Goal: Task Accomplishment & Management: Complete application form

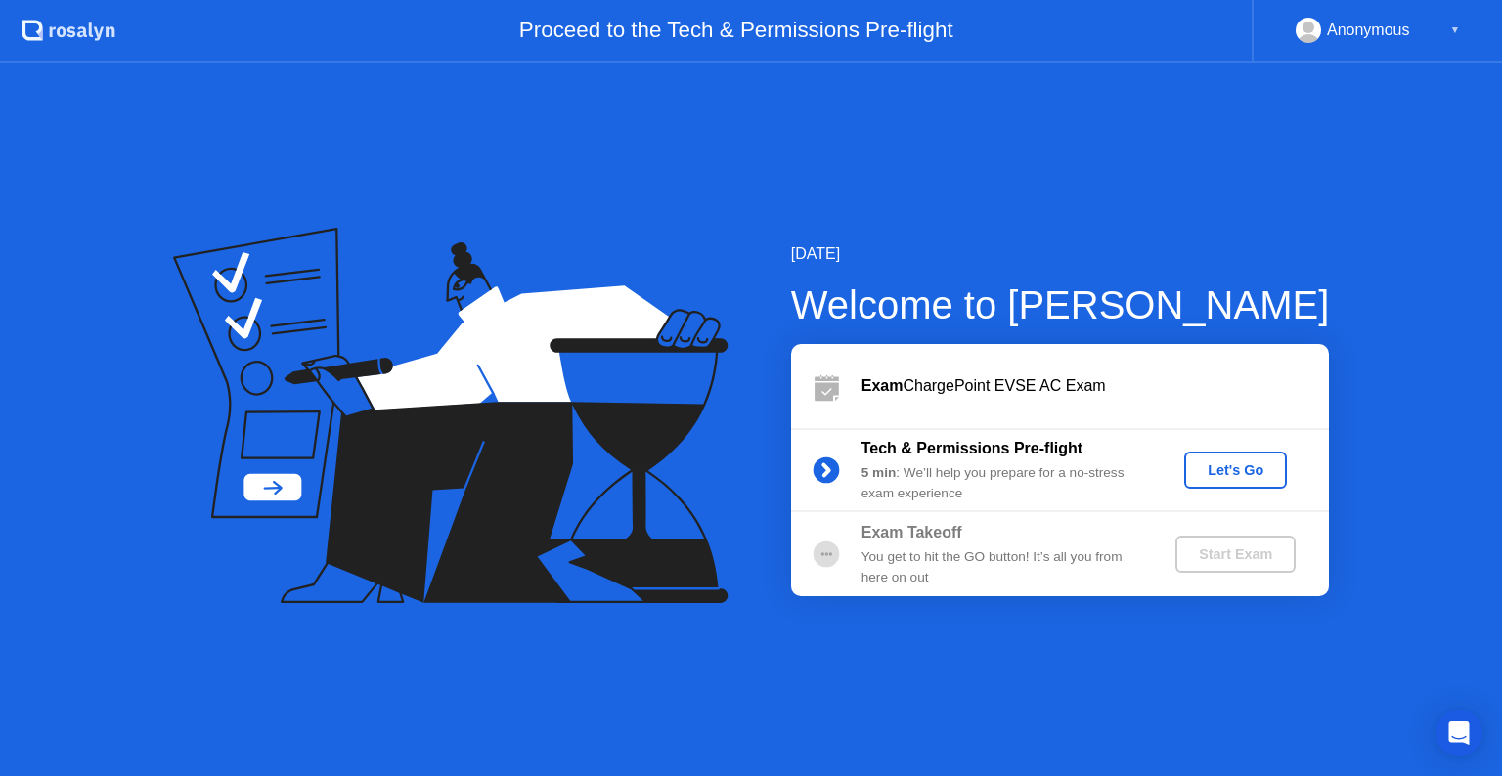
click at [1208, 463] on div "Let's Go" at bounding box center [1235, 470] width 87 height 16
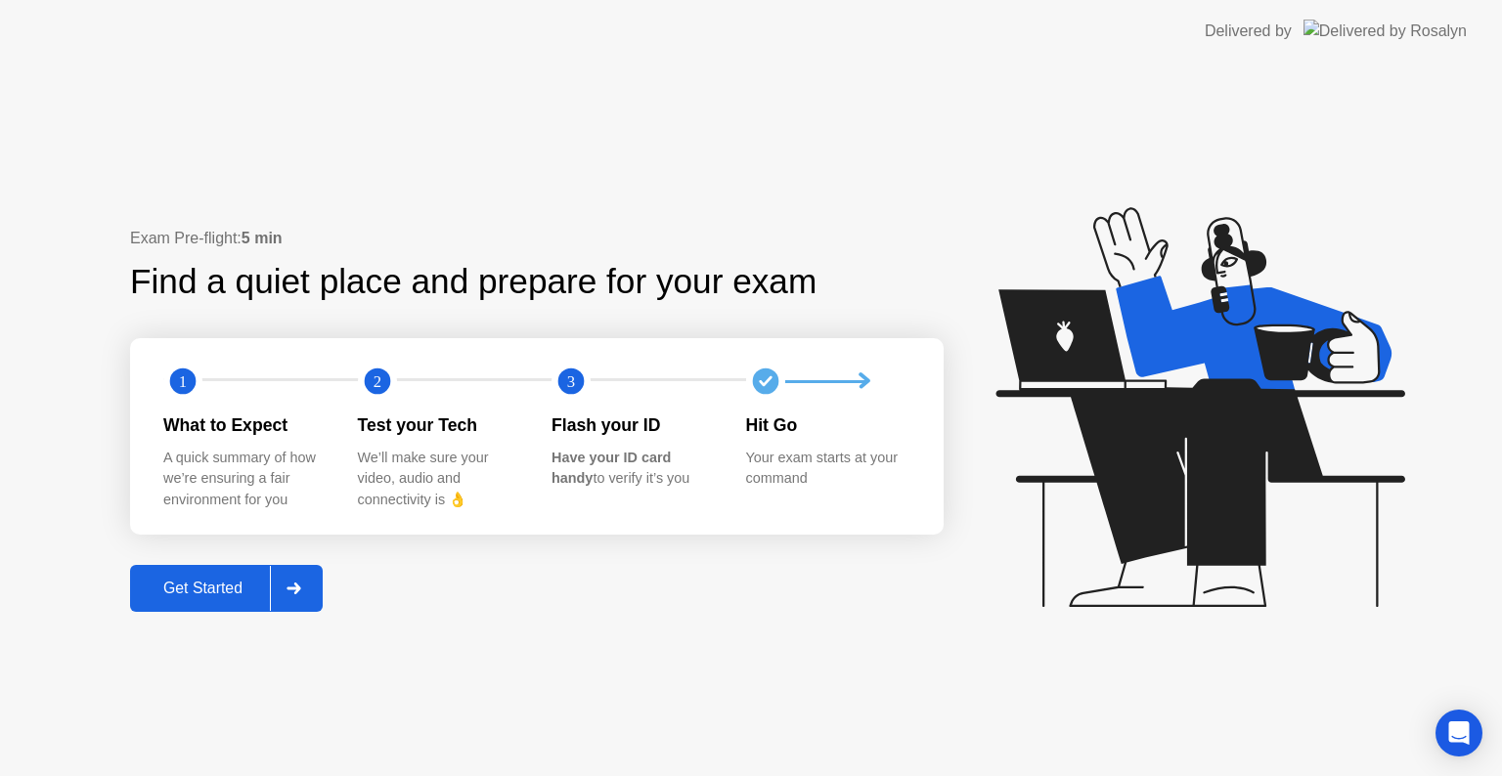
click at [231, 590] on div "Get Started" at bounding box center [203, 589] width 134 height 18
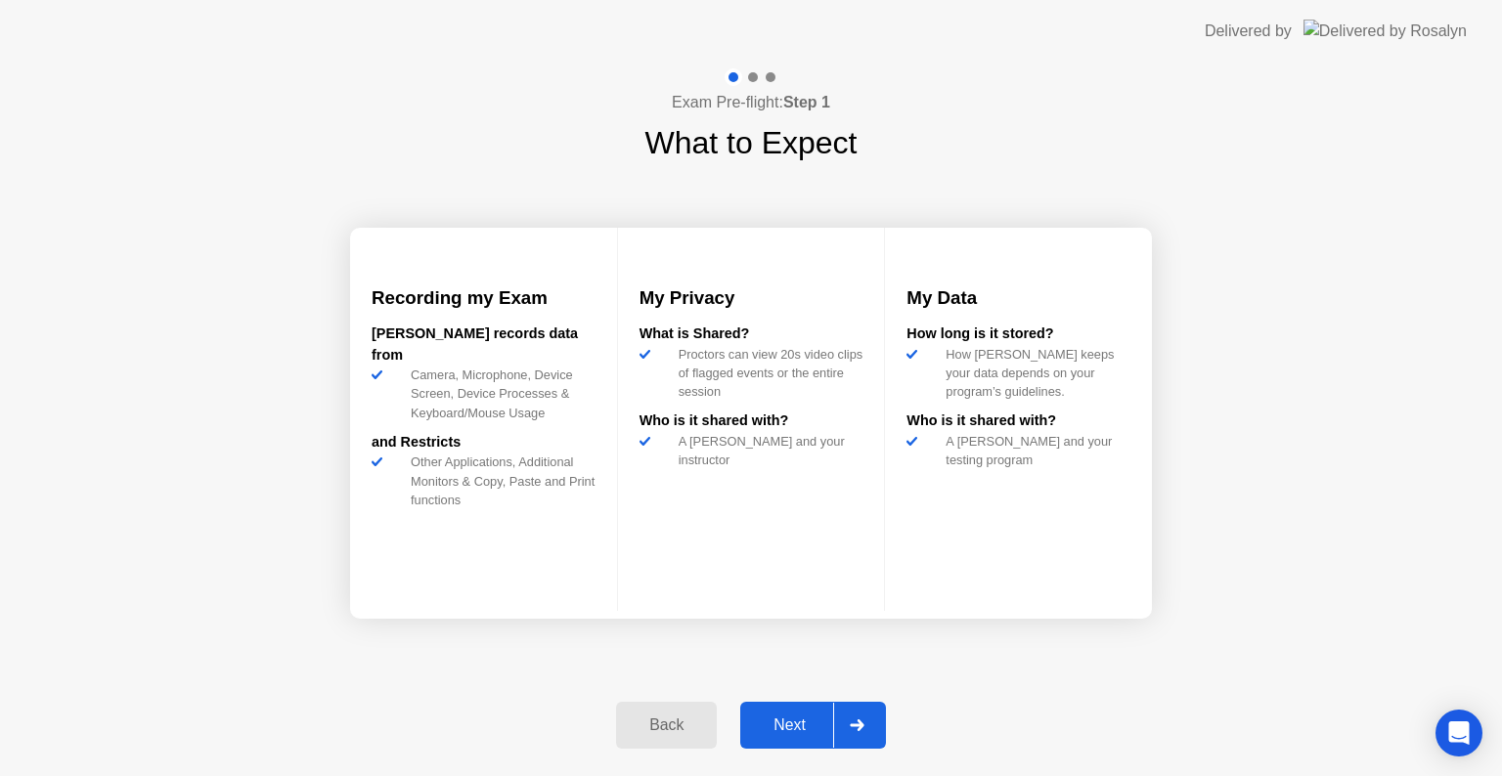
click at [772, 710] on button "Next" at bounding box center [813, 725] width 146 height 47
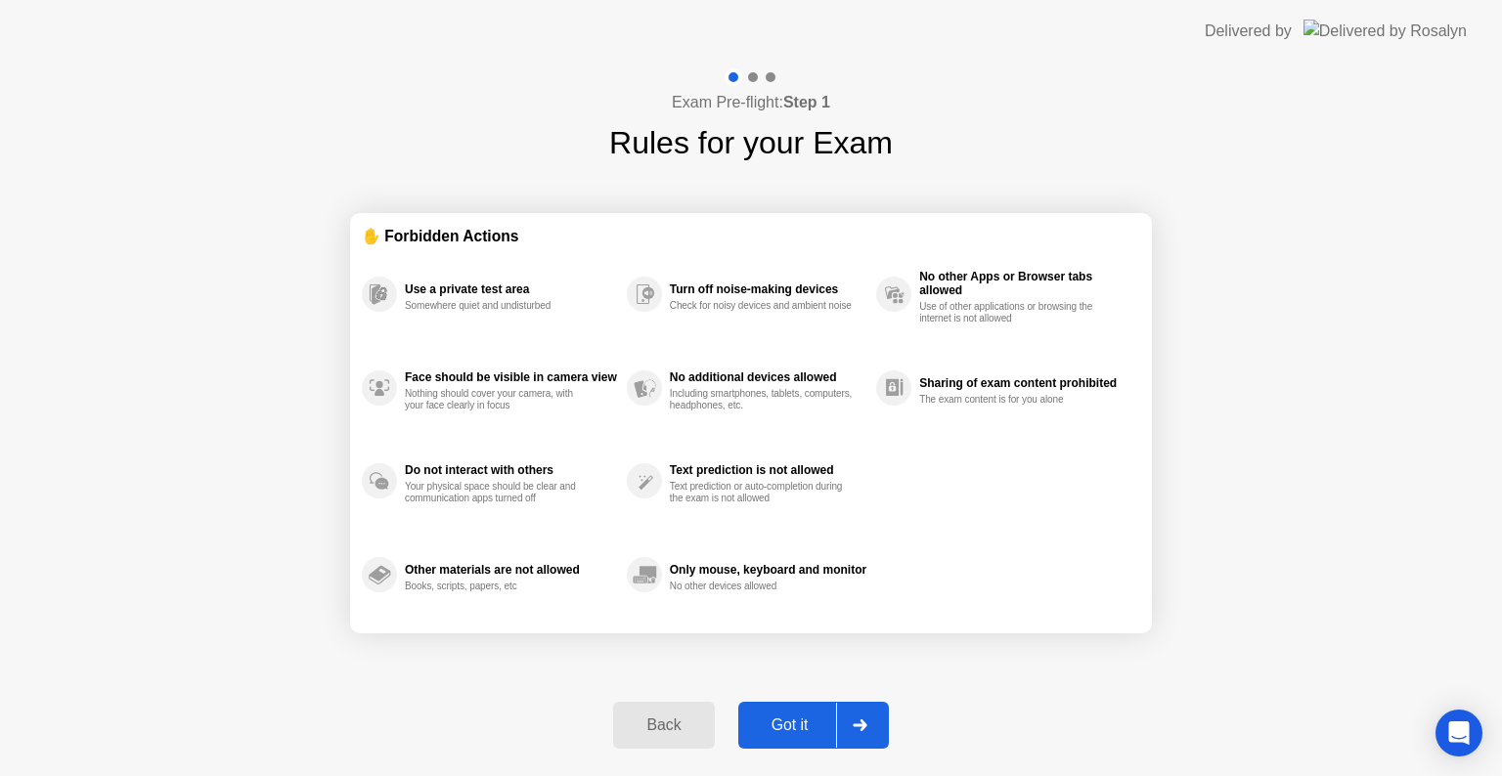
click at [779, 717] on div "Got it" at bounding box center [790, 726] width 92 height 18
select select "**********"
select select "*******"
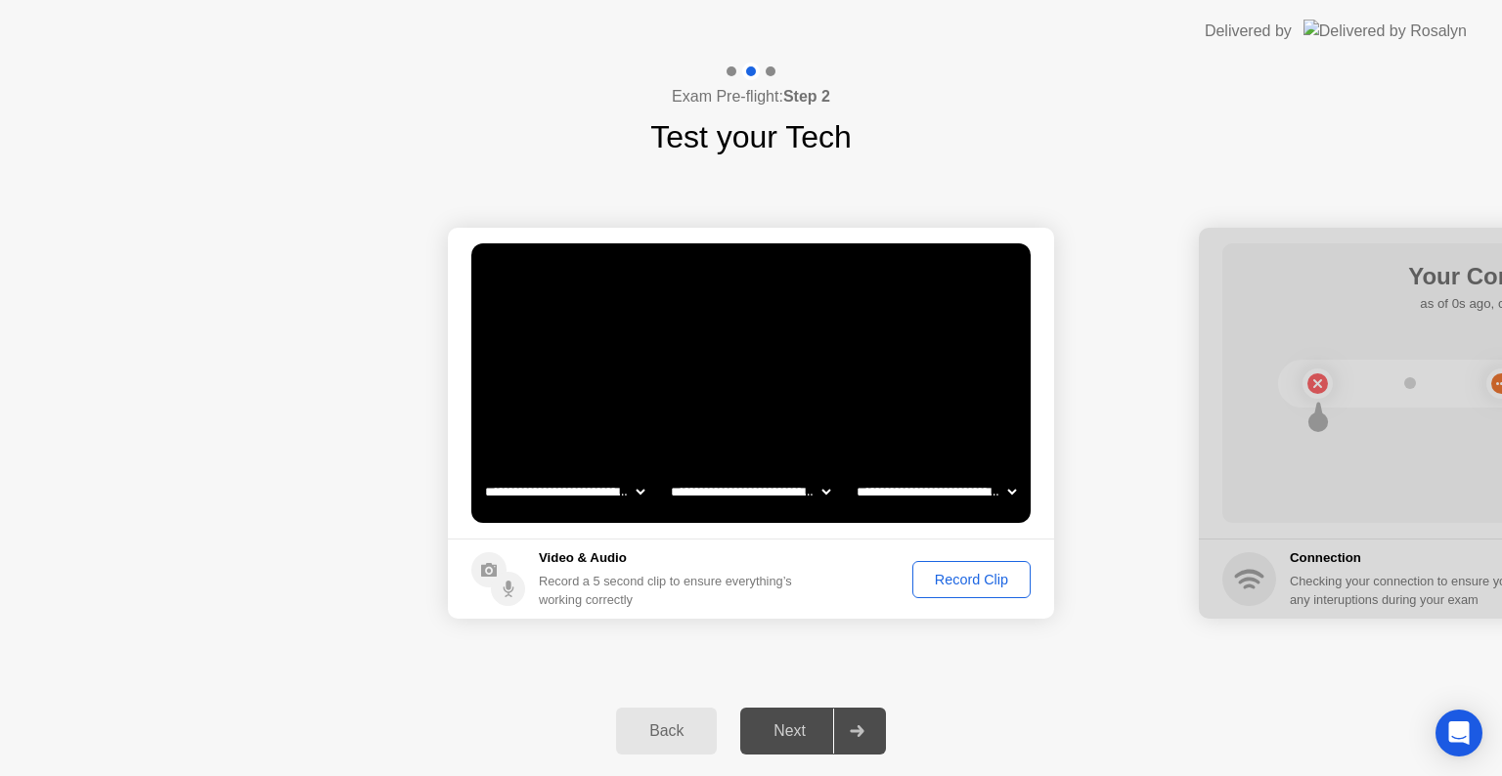
click at [973, 575] on div "Record Clip" at bounding box center [971, 580] width 105 height 16
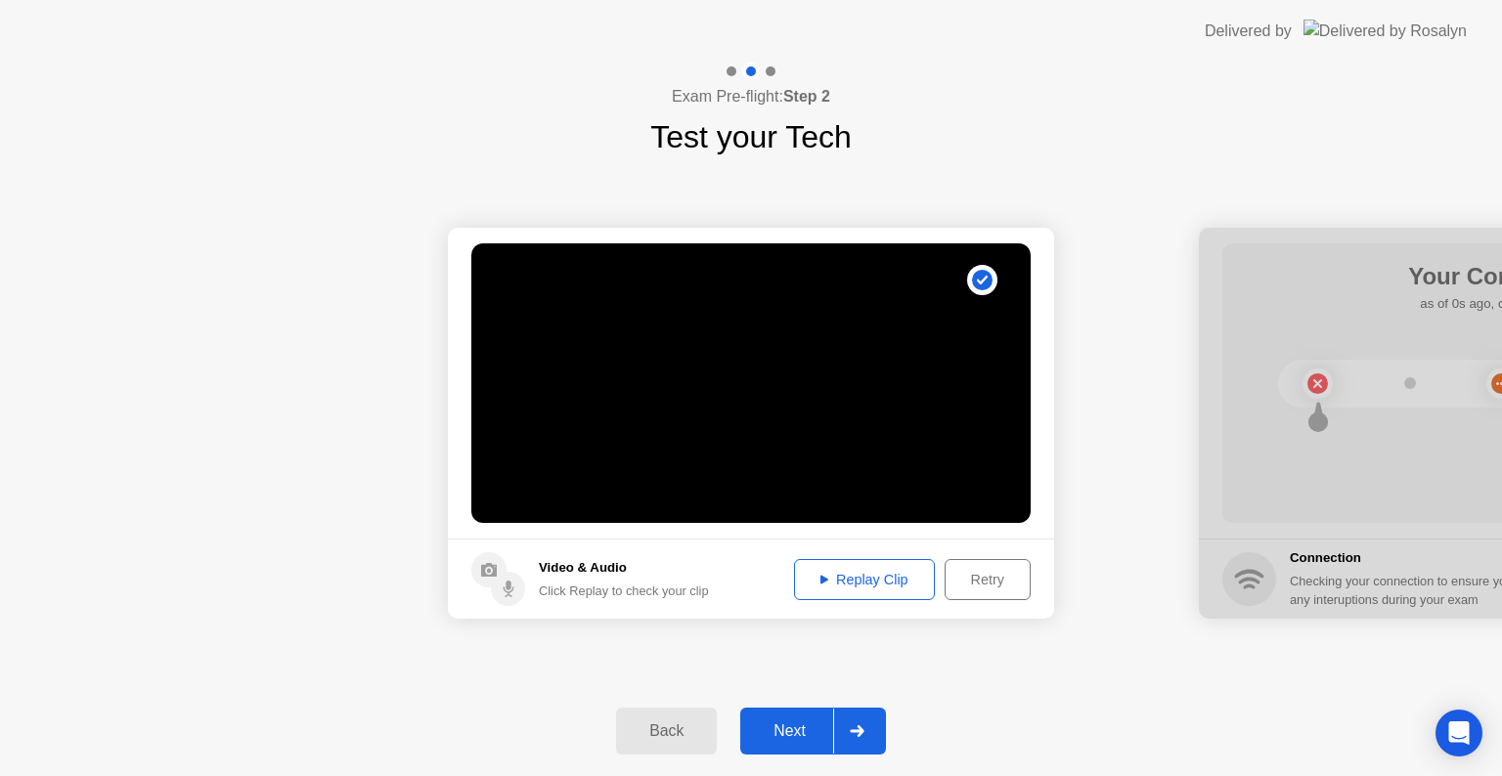
click at [784, 731] on div "Next" at bounding box center [789, 731] width 87 height 18
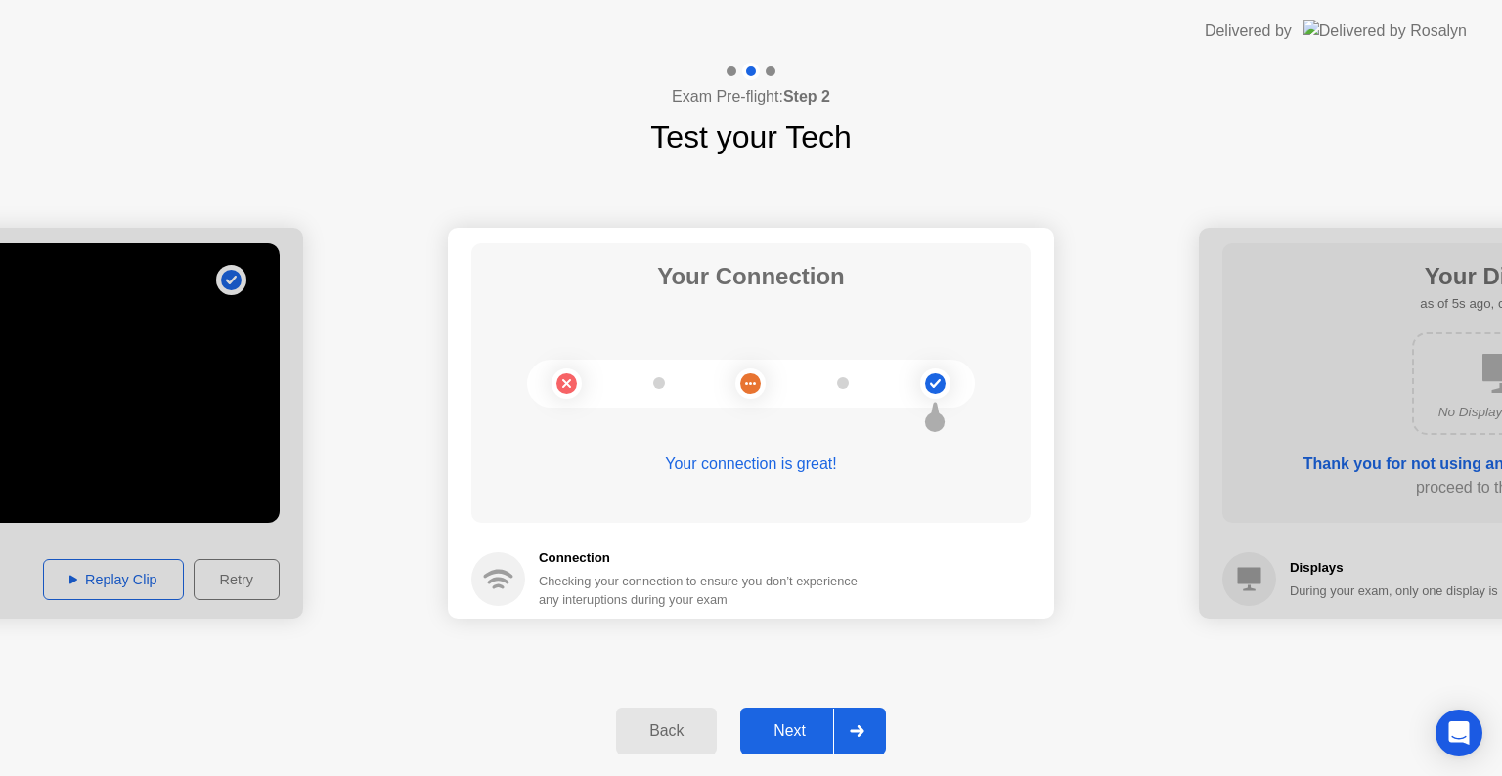
click at [793, 731] on div "Next" at bounding box center [789, 731] width 87 height 18
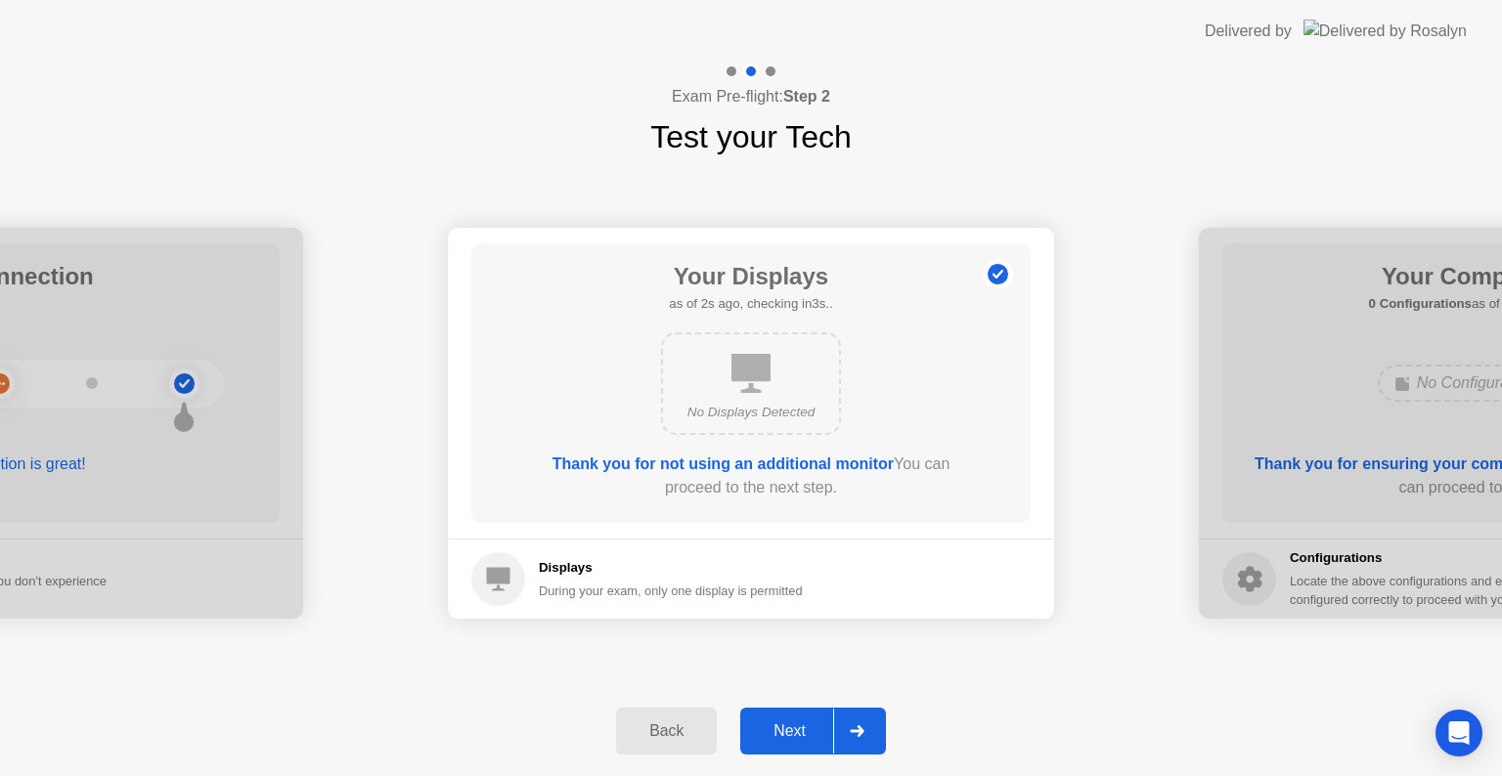
click at [793, 731] on div "Next" at bounding box center [789, 731] width 87 height 18
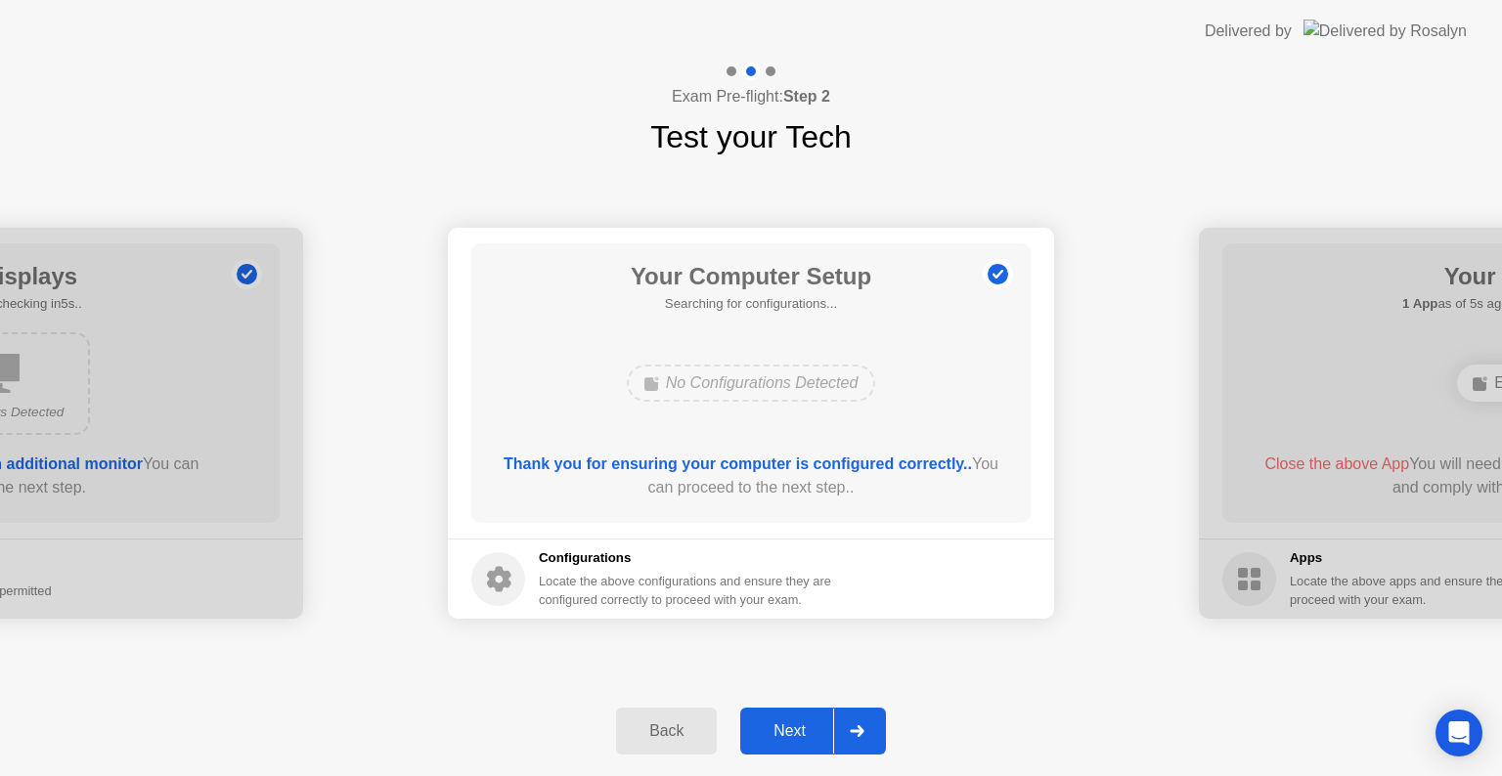
click at [793, 731] on div "Next" at bounding box center [789, 731] width 87 height 18
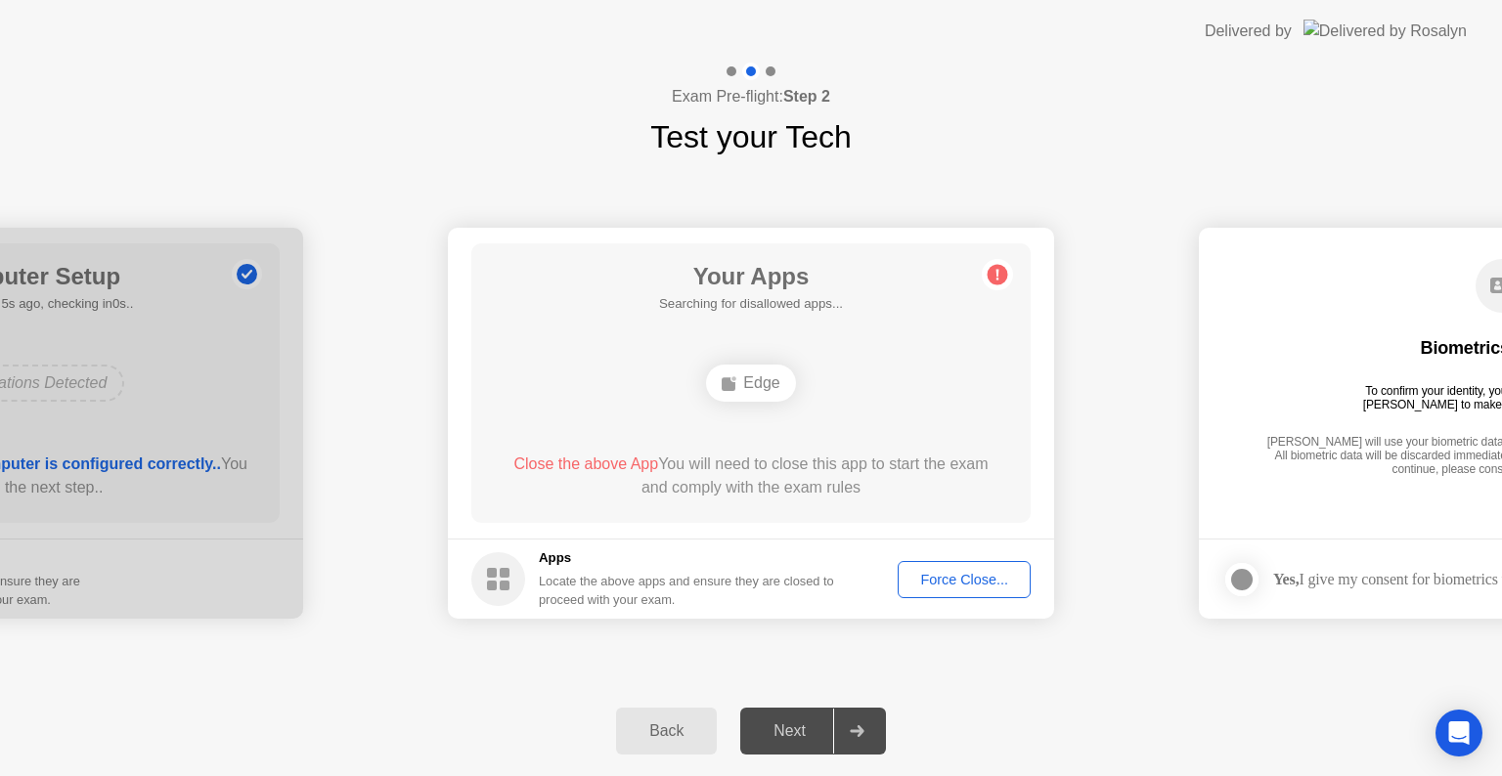
click at [1291, 41] on div "Delivered by" at bounding box center [1247, 31] width 87 height 23
click at [1317, 15] on div "Delivered by" at bounding box center [1335, 31] width 262 height 63
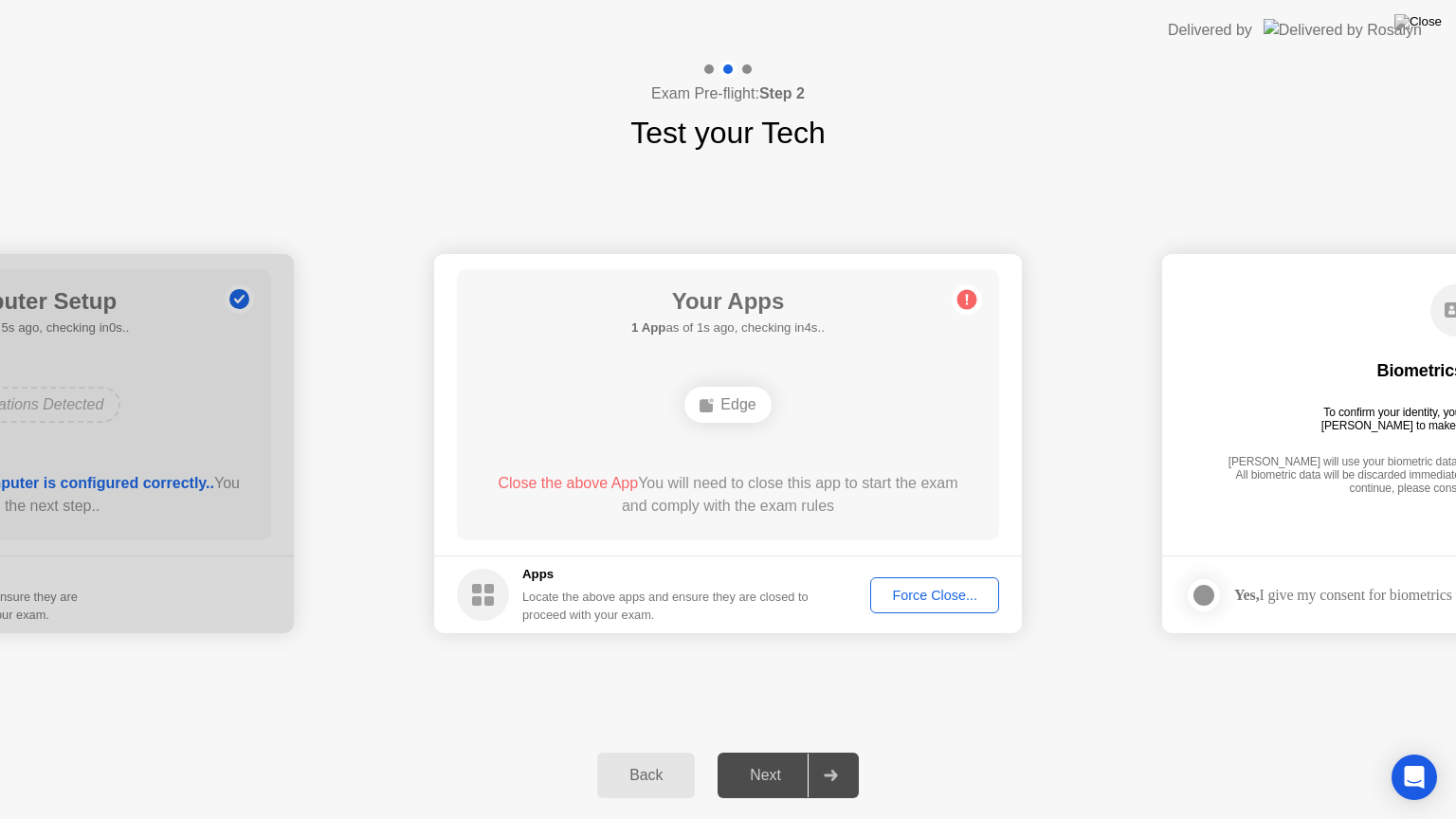
click at [933, 599] on div "Force Close..." at bounding box center [934, 595] width 115 height 16
click at [1312, 120] on div "Exam Pre-flight: Step 2 Test your Tech" at bounding box center [728, 109] width 1456 height 95
click at [950, 587] on div "Force Close..." at bounding box center [934, 595] width 115 height 16
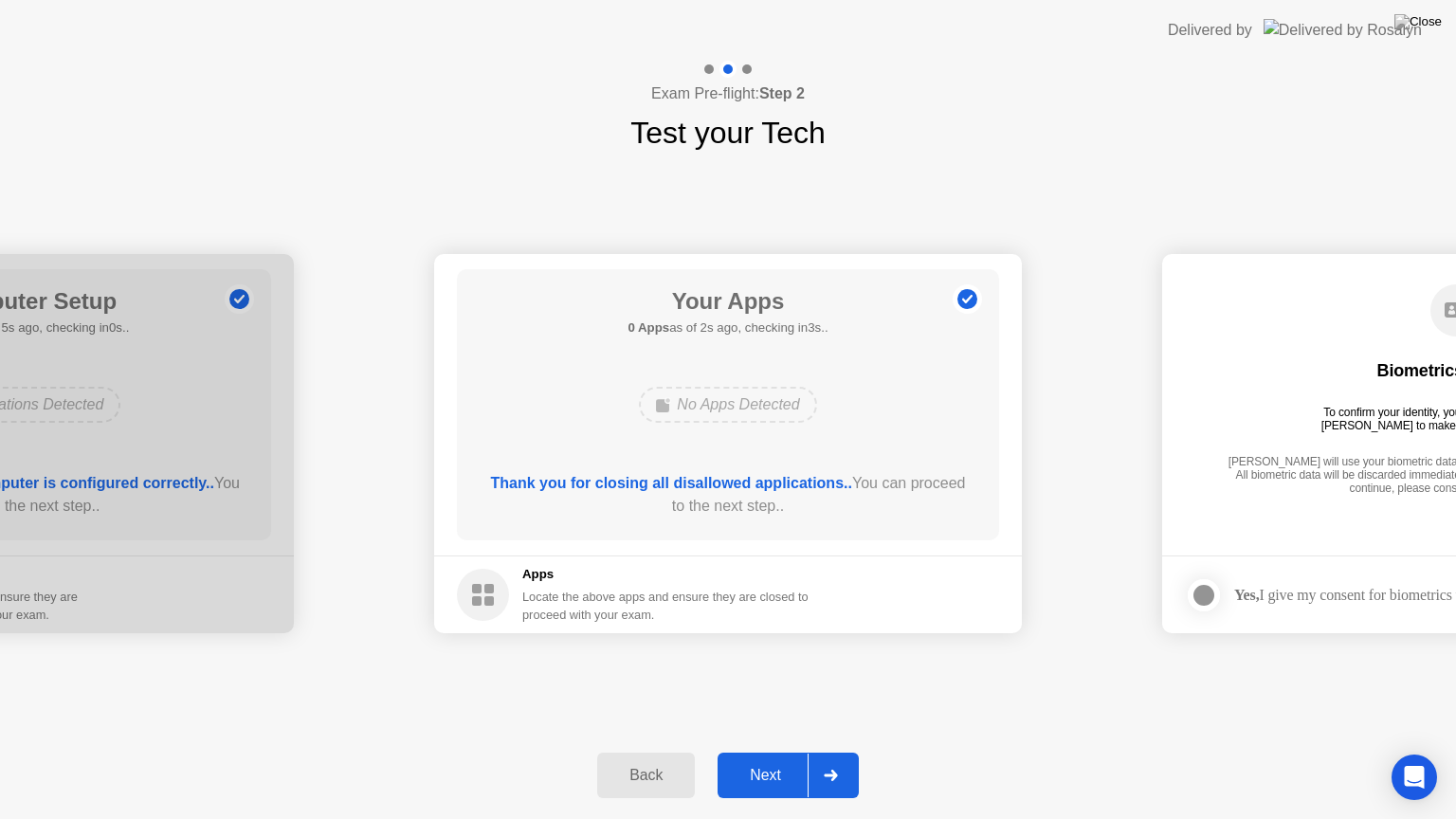
click at [657, 751] on div "Back" at bounding box center [646, 775] width 86 height 17
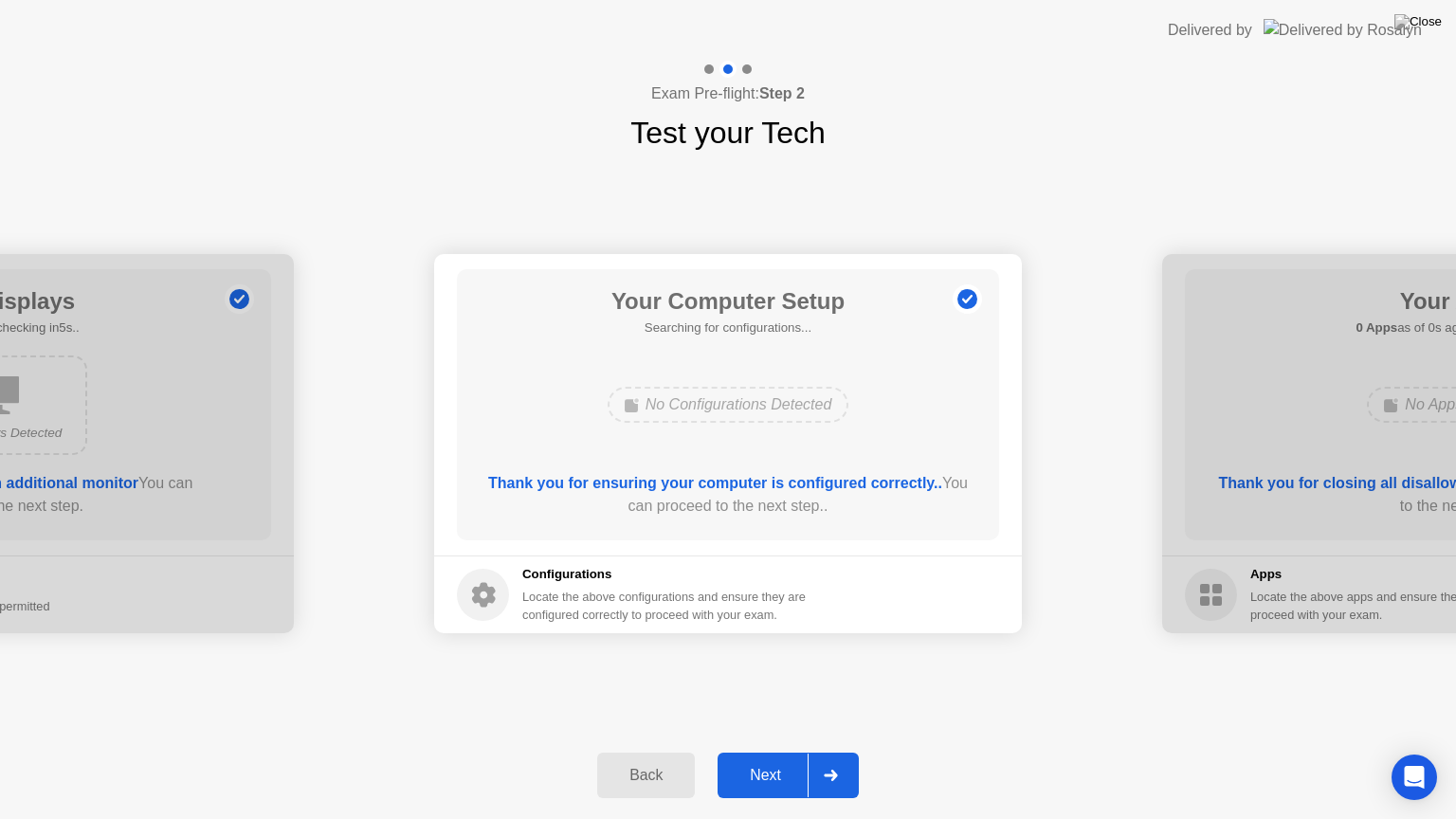
click at [657, 751] on div "Back" at bounding box center [646, 775] width 86 height 17
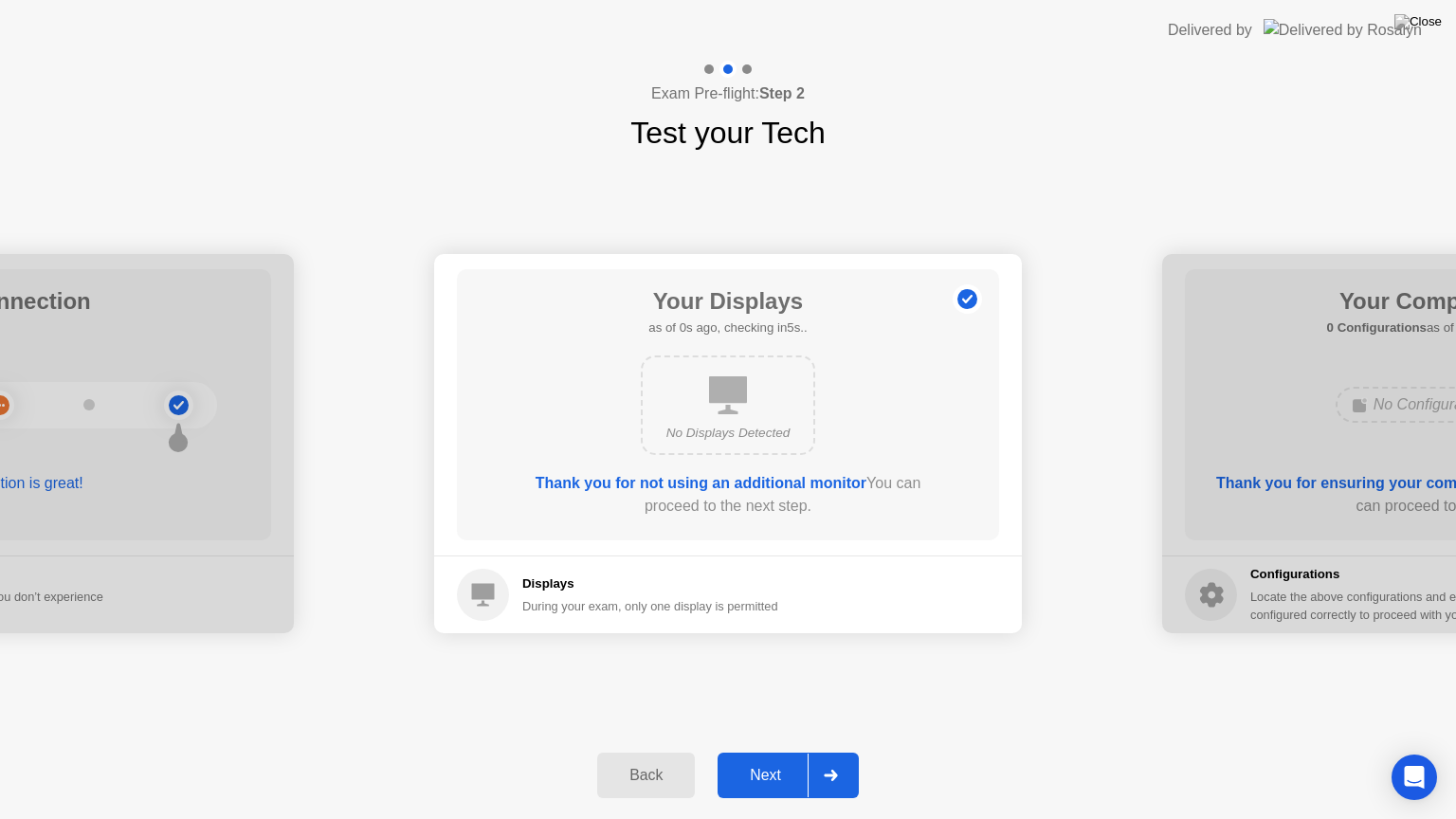
click at [922, 0] on header "Delivered by" at bounding box center [728, 30] width 1456 height 61
drag, startPoint x: 971, startPoint y: 0, endPoint x: 982, endPoint y: 120, distance: 120.5
click at [982, 120] on app-layout-with-logo "**********" at bounding box center [728, 409] width 1456 height 819
click at [1219, 179] on div "**********" at bounding box center [728, 443] width 1456 height 576
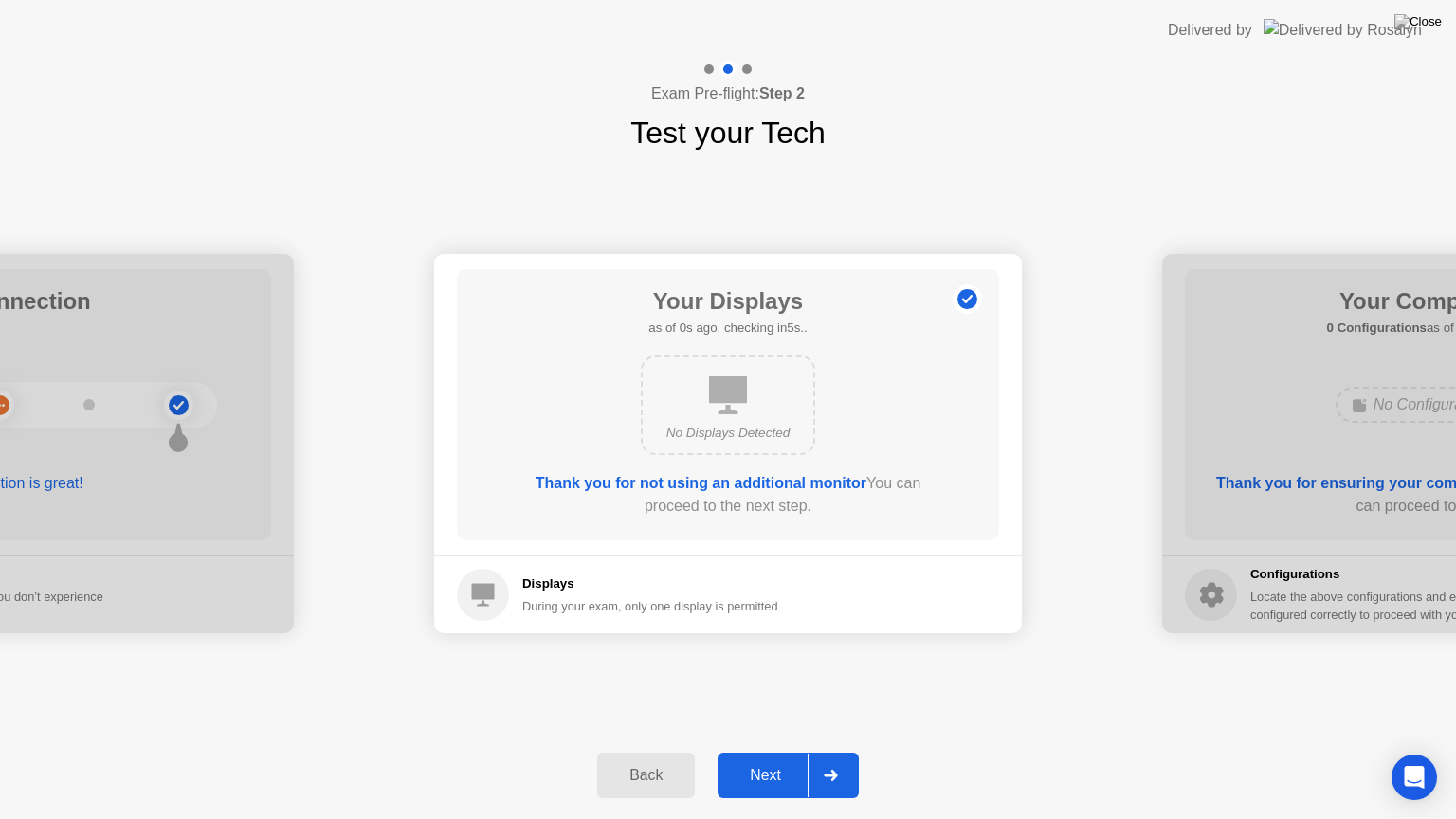
click at [1219, 179] on div "**********" at bounding box center [728, 443] width 1456 height 576
click at [1425, 19] on img at bounding box center [1417, 22] width 47 height 16
click at [848, 0] on header "Delivered by" at bounding box center [728, 30] width 1456 height 61
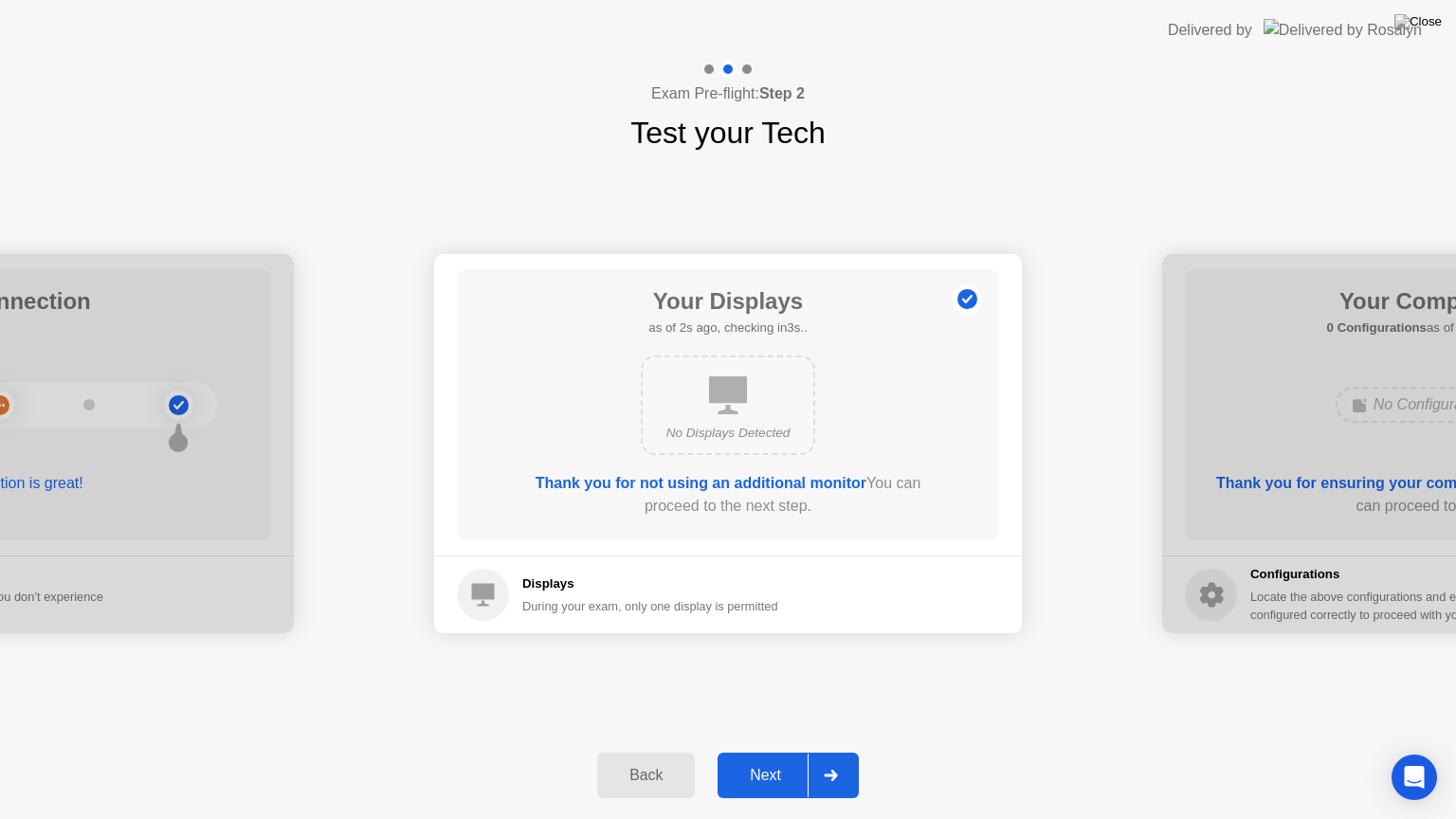
click at [848, 0] on header "Delivered by" at bounding box center [728, 30] width 1456 height 61
click at [1298, 751] on div "Back Next" at bounding box center [728, 775] width 1456 height 87
click at [1069, 726] on div "**********" at bounding box center [728, 443] width 1456 height 576
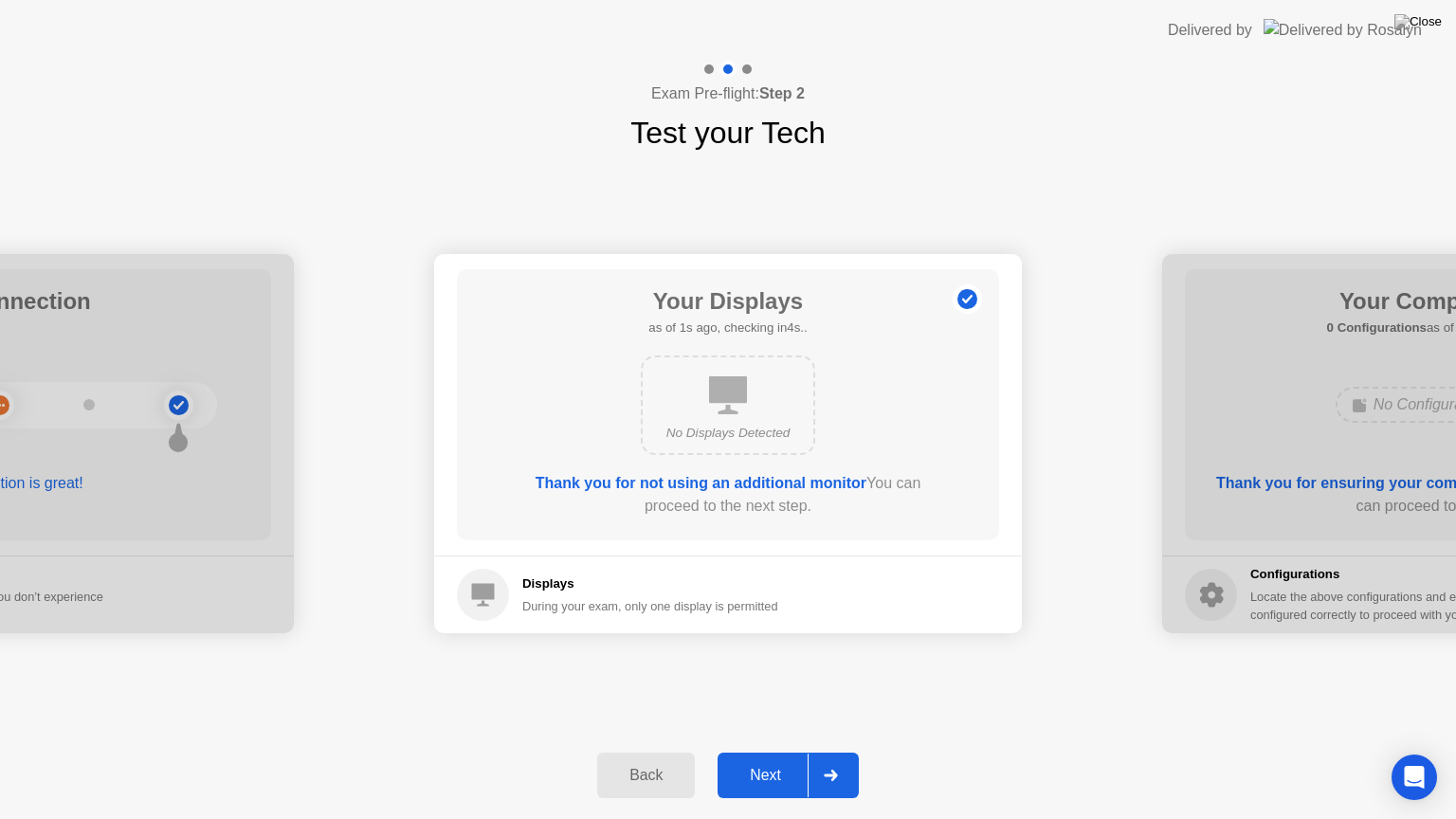
click at [1224, 0] on header "Delivered by" at bounding box center [728, 30] width 1456 height 61
click at [1351, 3] on div "Delivered by" at bounding box center [1294, 30] width 254 height 61
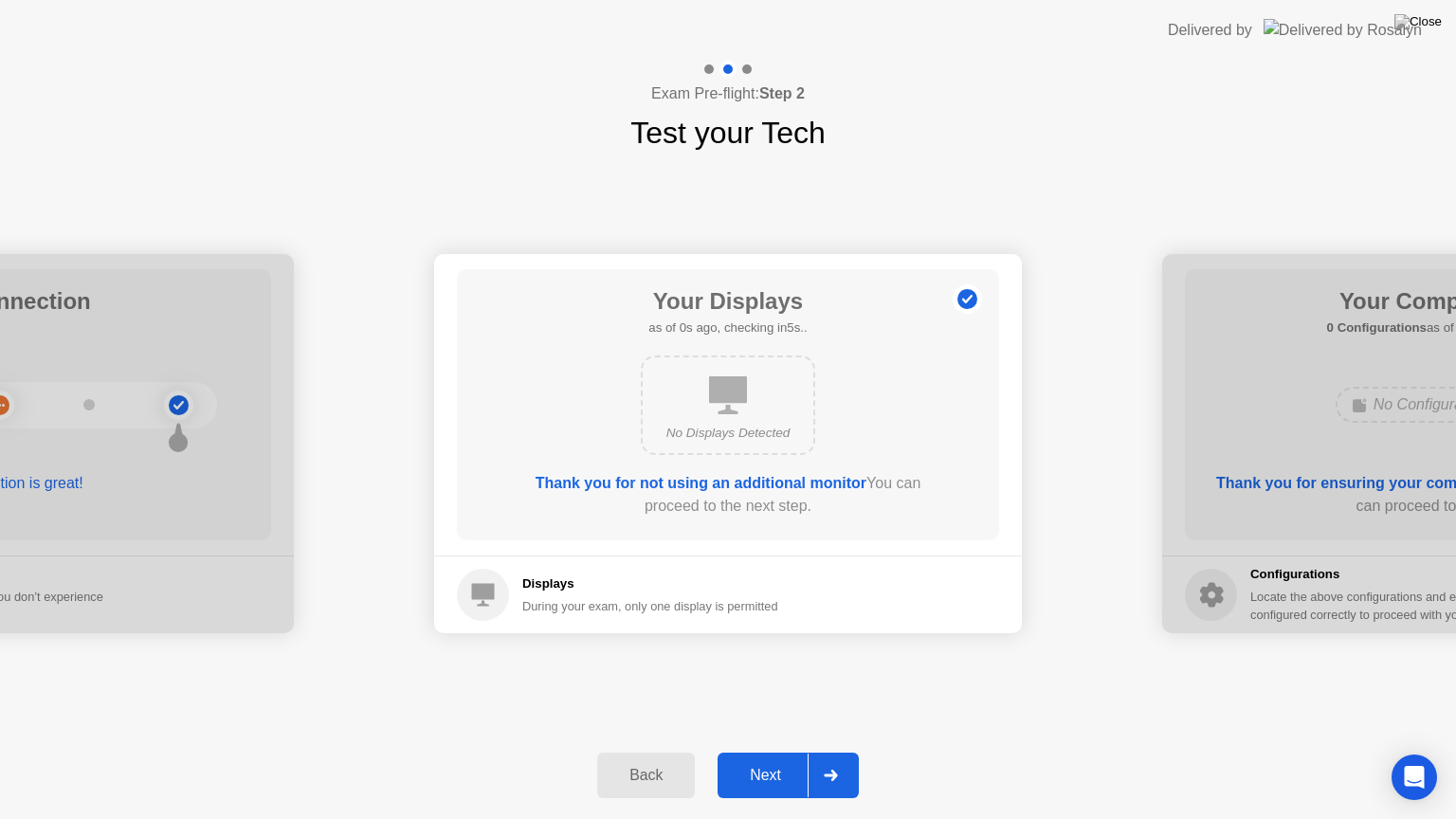
click at [1351, 3] on div "Delivered by" at bounding box center [1294, 30] width 254 height 61
drag, startPoint x: 1351, startPoint y: 3, endPoint x: 956, endPoint y: 545, distance: 670.7
click at [956, 545] on app-layout-with-logo "**********" at bounding box center [728, 409] width 1456 height 819
click at [613, 751] on div "Back" at bounding box center [646, 775] width 86 height 17
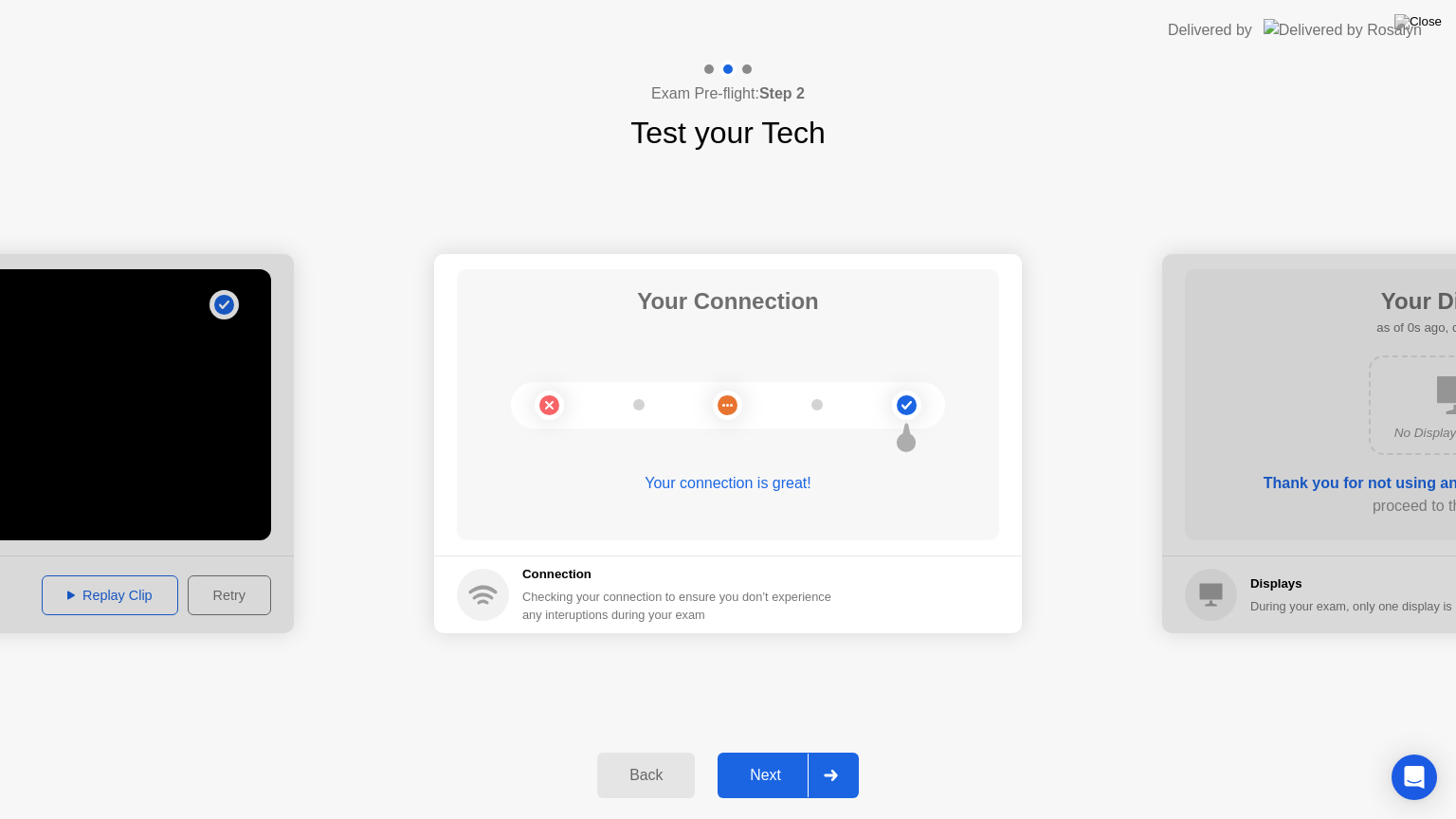
click at [779, 751] on div "Next" at bounding box center [765, 775] width 84 height 17
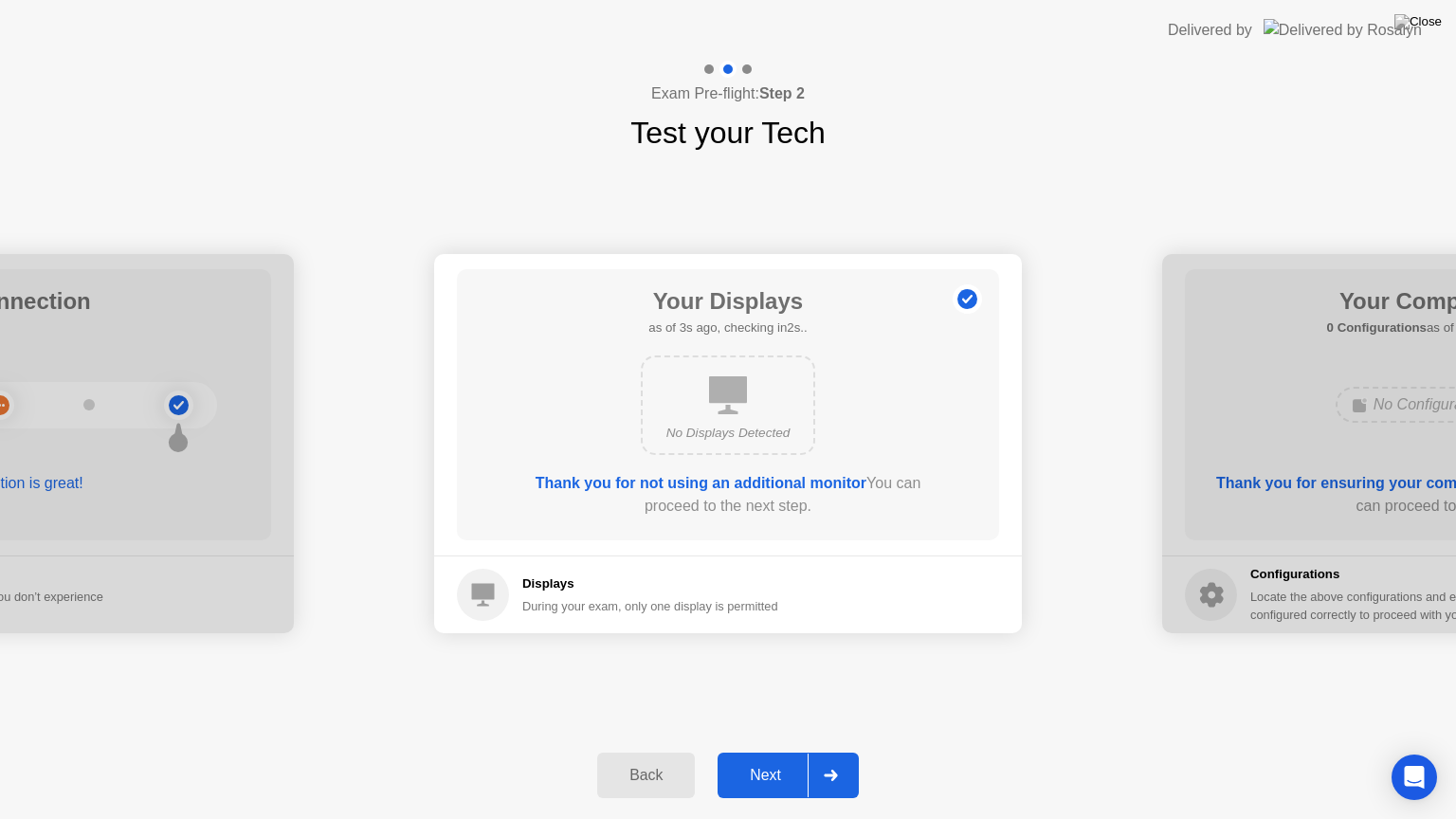
click at [758, 751] on div "Next" at bounding box center [765, 775] width 84 height 17
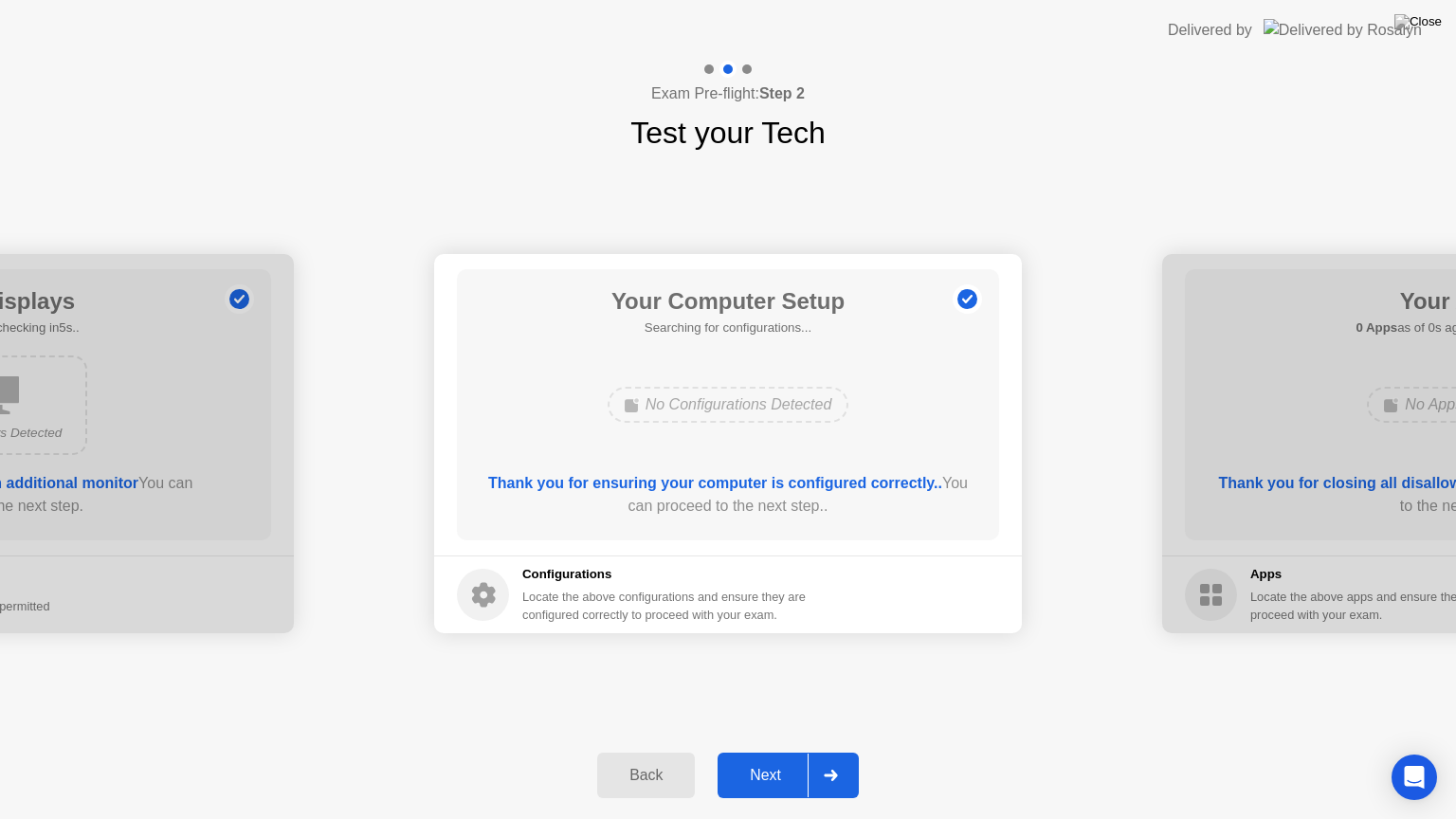
click at [758, 751] on div "Next" at bounding box center [765, 775] width 84 height 17
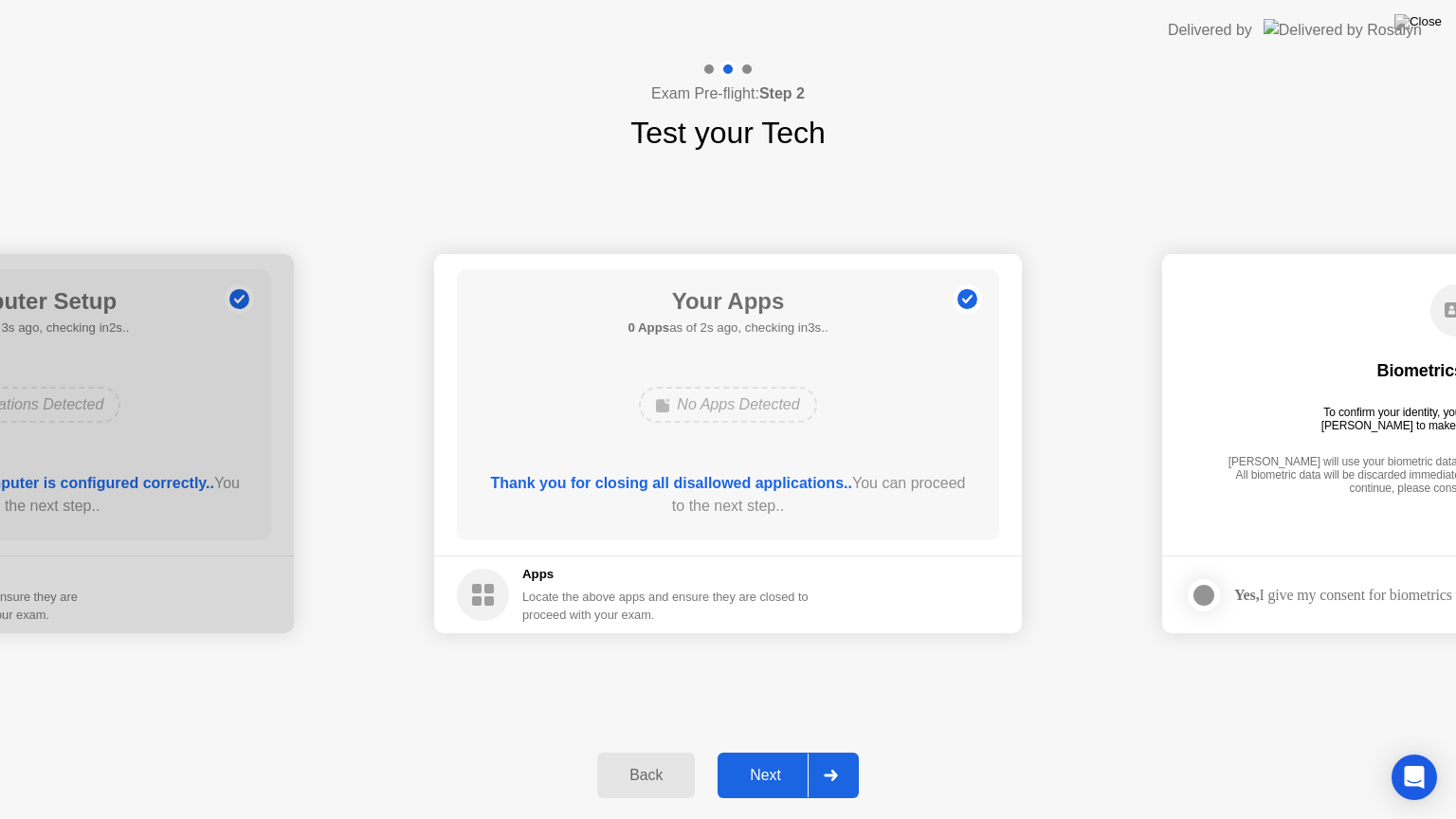
click at [758, 751] on div "Next" at bounding box center [765, 775] width 84 height 17
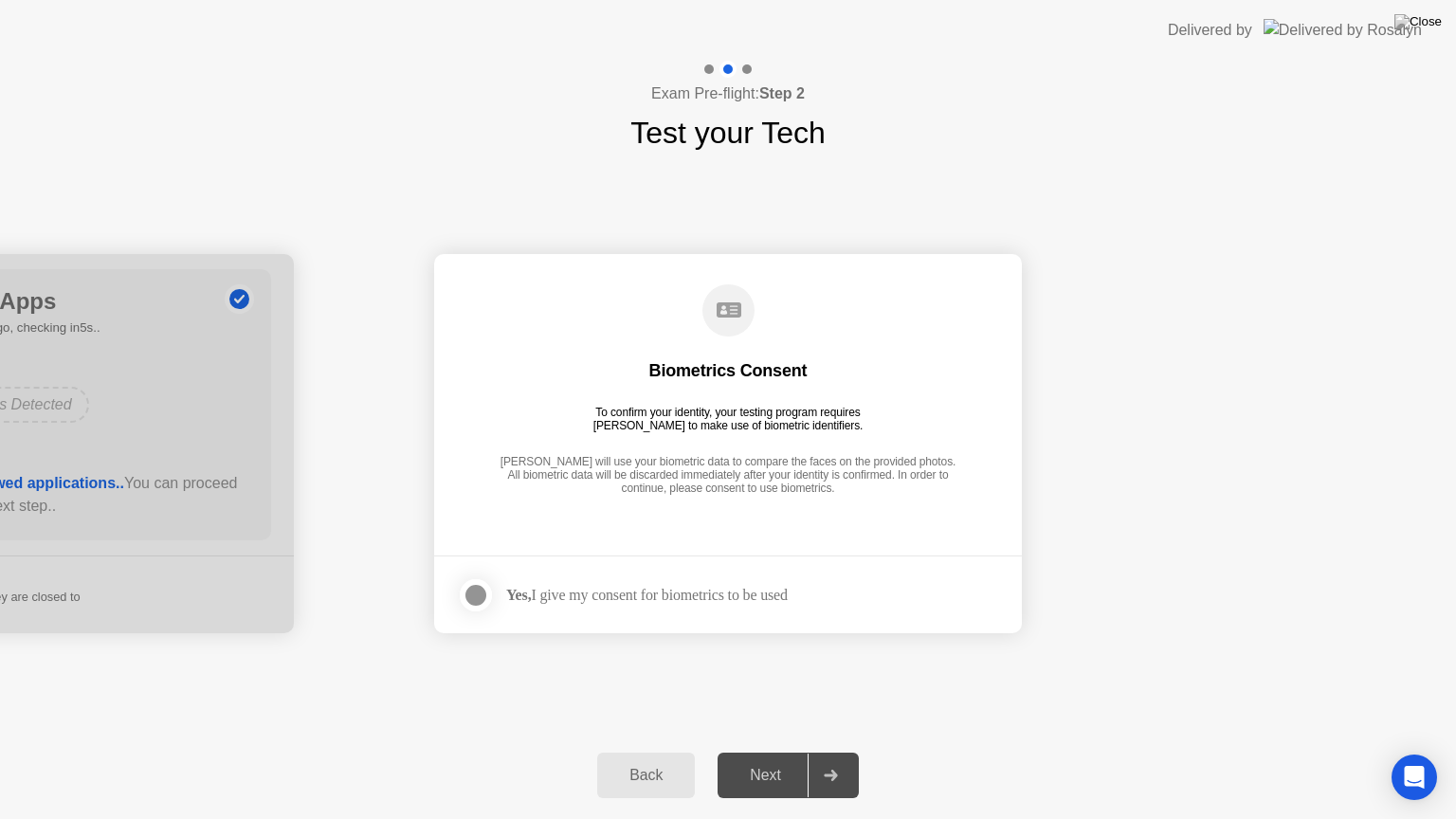
click at [478, 603] on div at bounding box center [475, 594] width 22 height 22
click at [769, 751] on div "Next" at bounding box center [765, 775] width 84 height 17
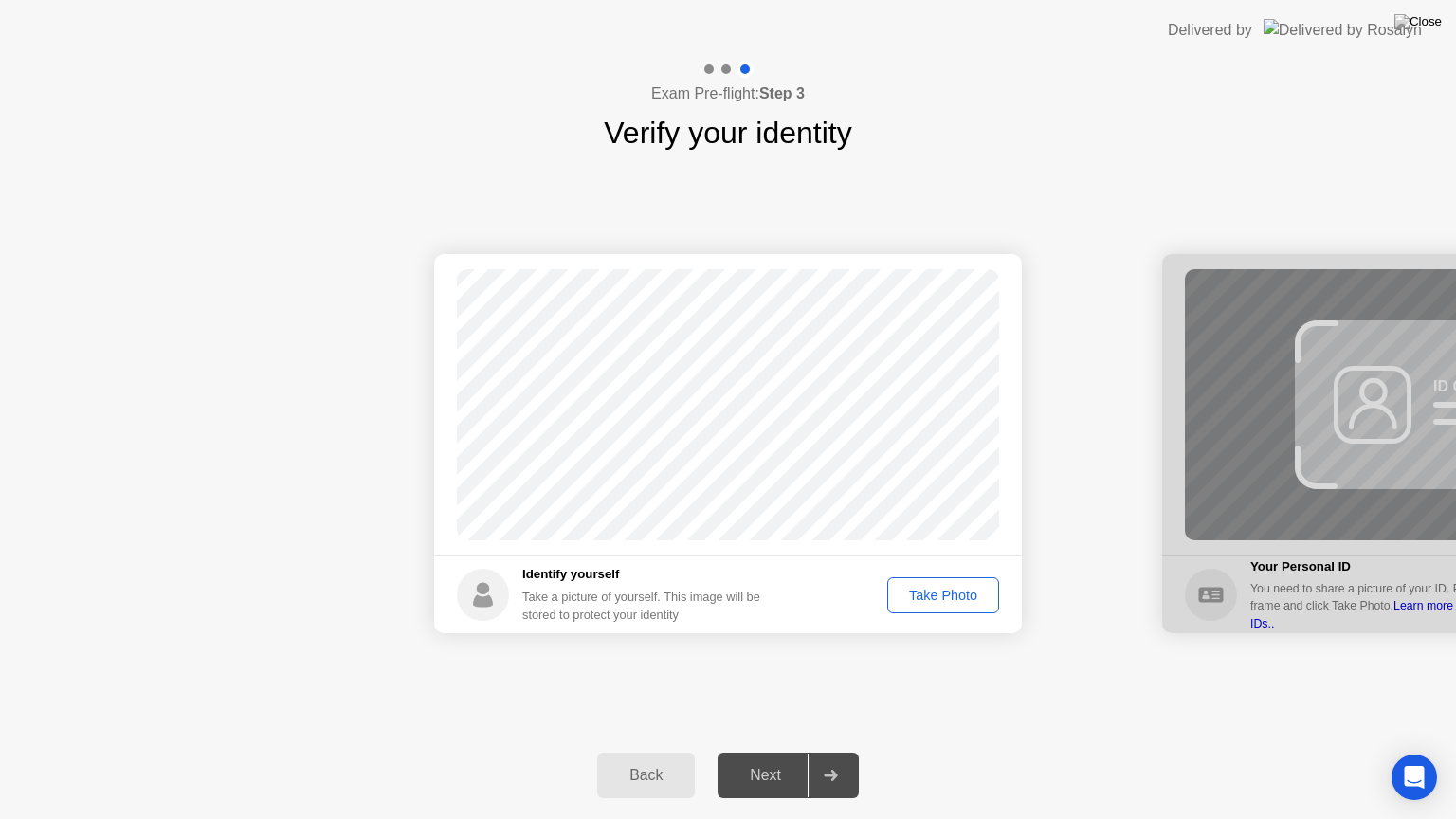
click at [982, 587] on div "Take Photo" at bounding box center [943, 595] width 99 height 16
click at [758, 751] on div "Next" at bounding box center [765, 775] width 84 height 17
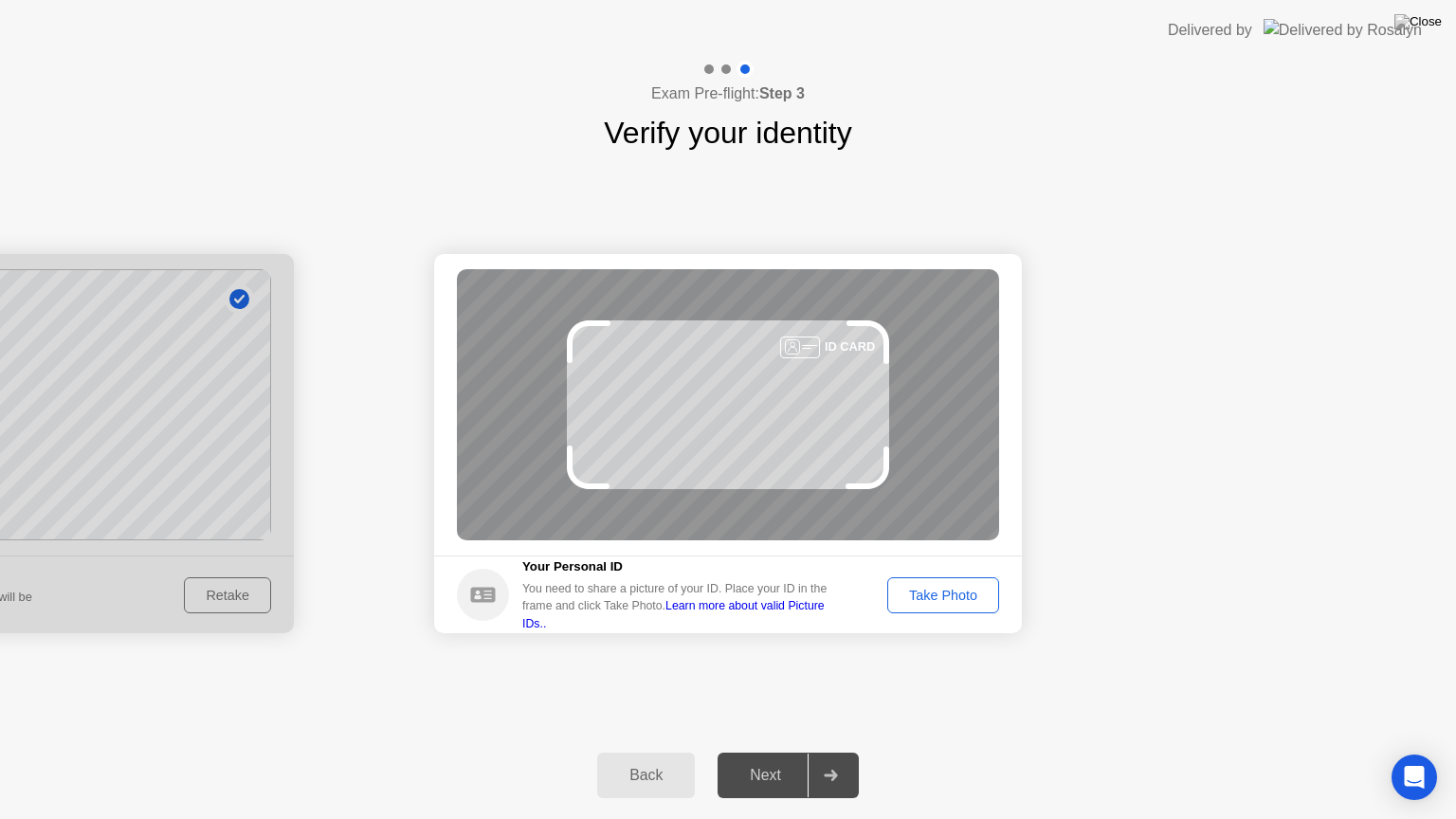
click at [758, 751] on div "Next" at bounding box center [765, 775] width 84 height 17
click at [947, 599] on div "Take Photo" at bounding box center [943, 595] width 99 height 16
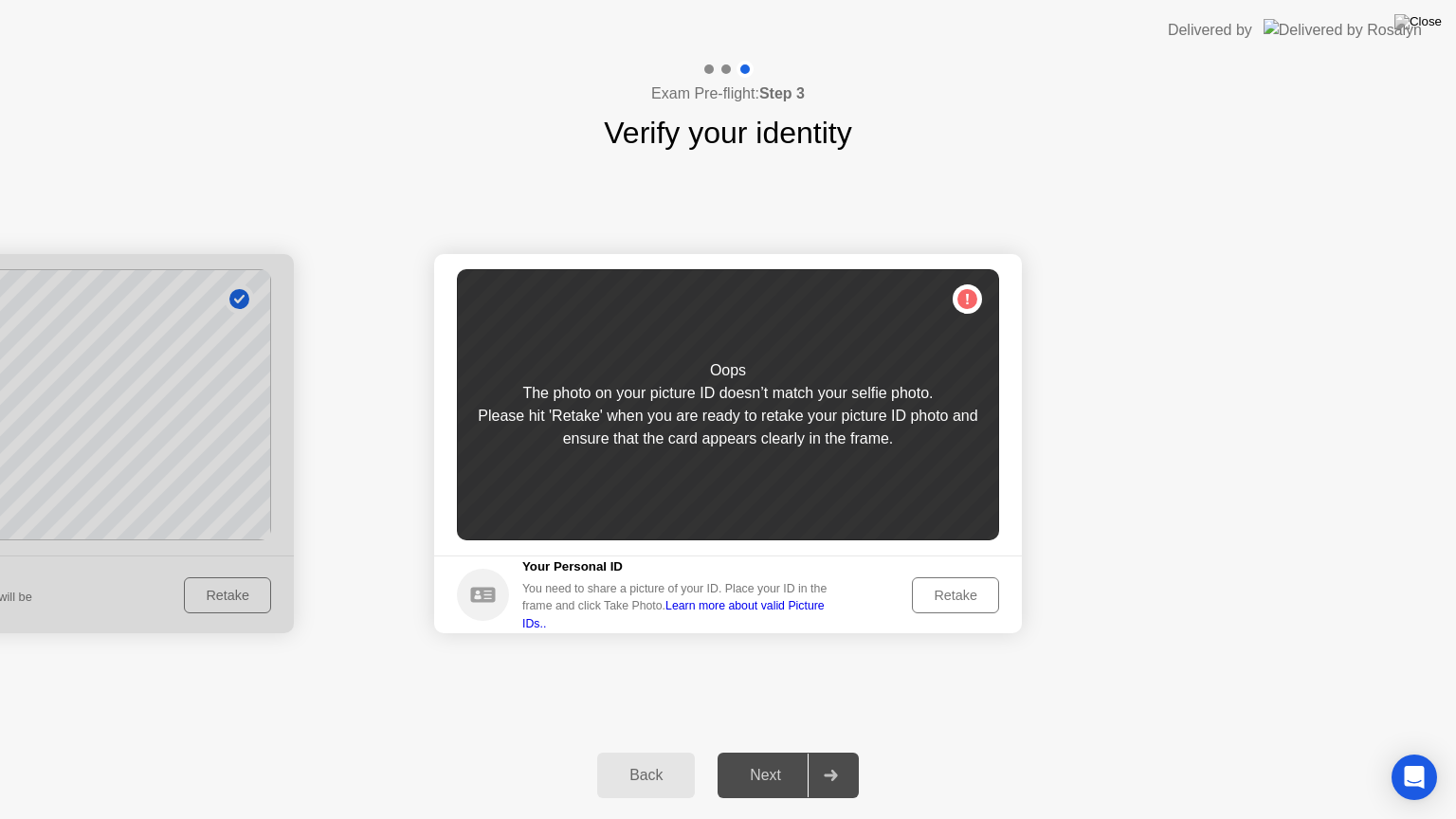
click at [947, 599] on div "Retake" at bounding box center [955, 595] width 74 height 16
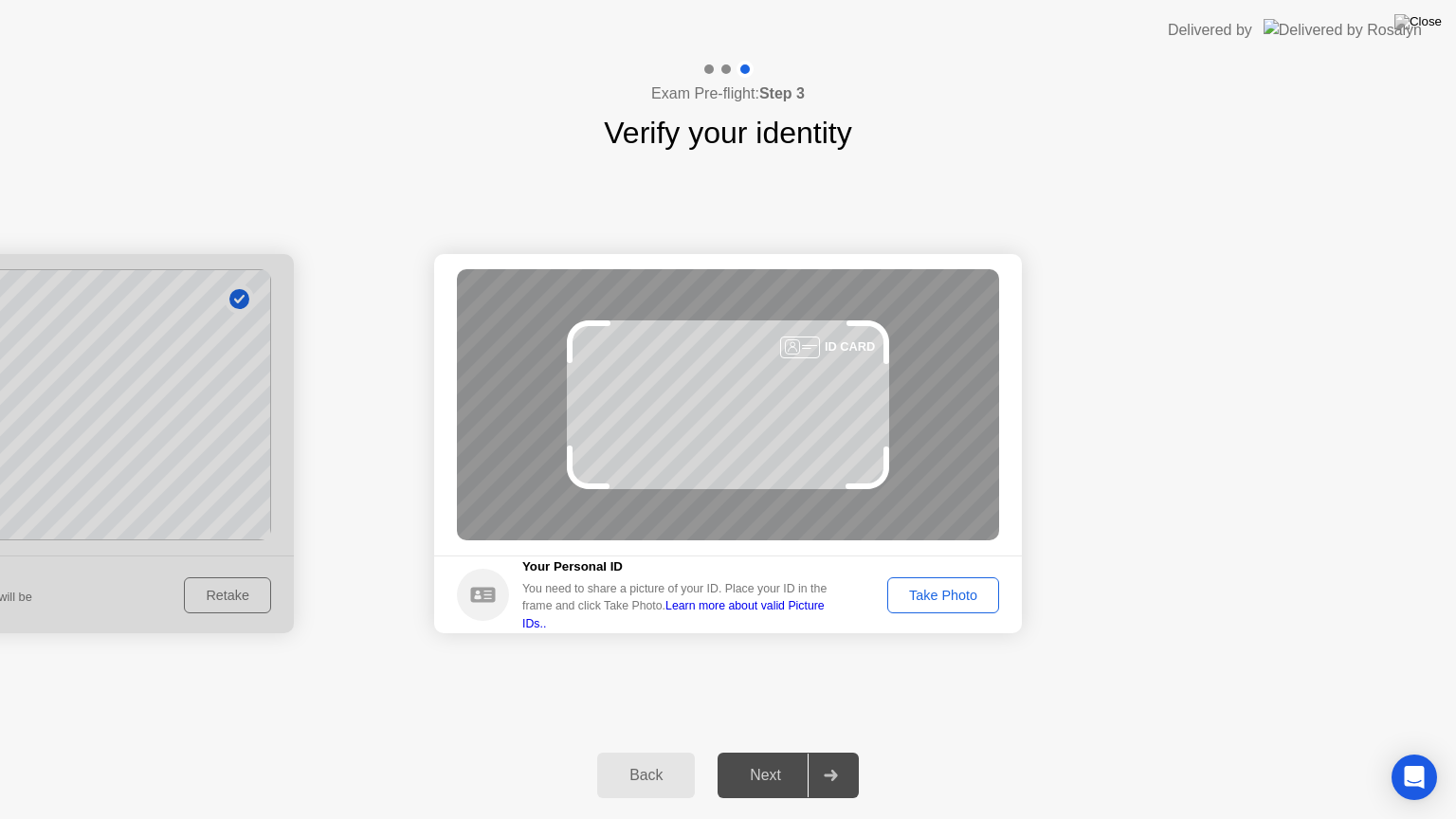
click at [209, 171] on div "Success Photo is correctly taken Identify yourself Take a picture of yourself. …" at bounding box center [728, 443] width 1456 height 576
click at [947, 599] on div "Take Photo" at bounding box center [943, 595] width 99 height 16
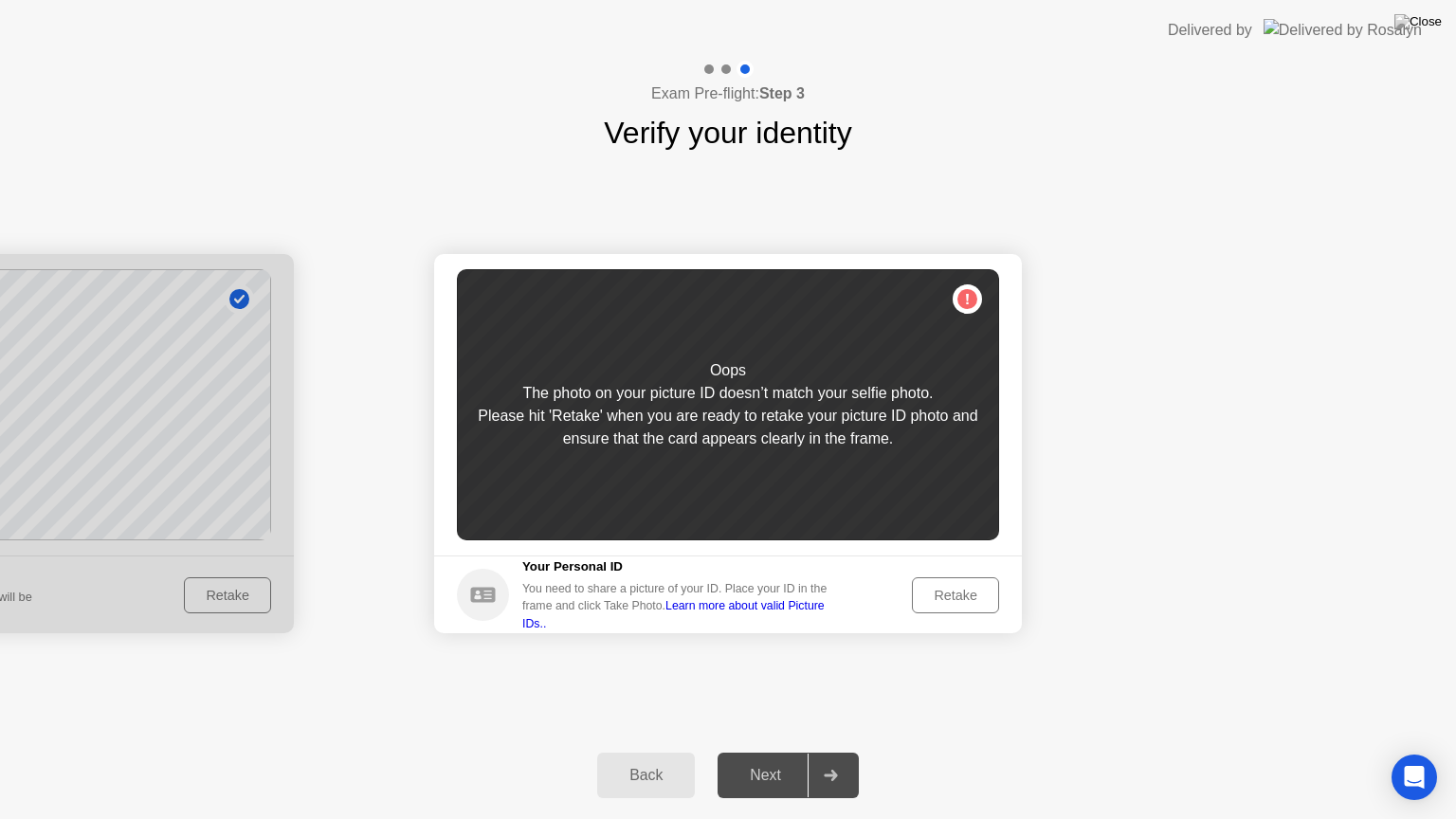
click at [965, 595] on div "Retake" at bounding box center [955, 595] width 74 height 16
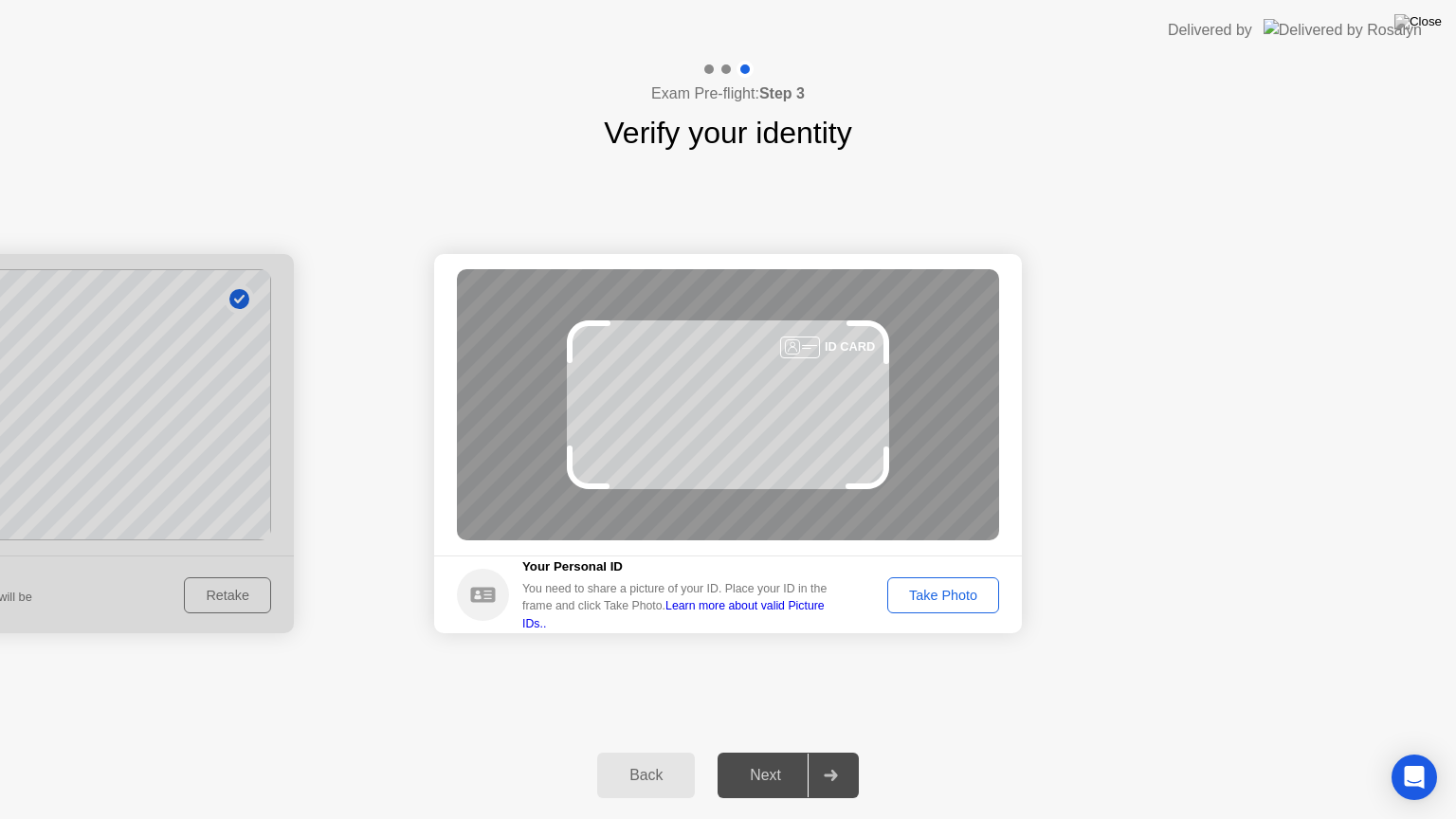
click at [965, 595] on div "Take Photo" at bounding box center [943, 595] width 99 height 16
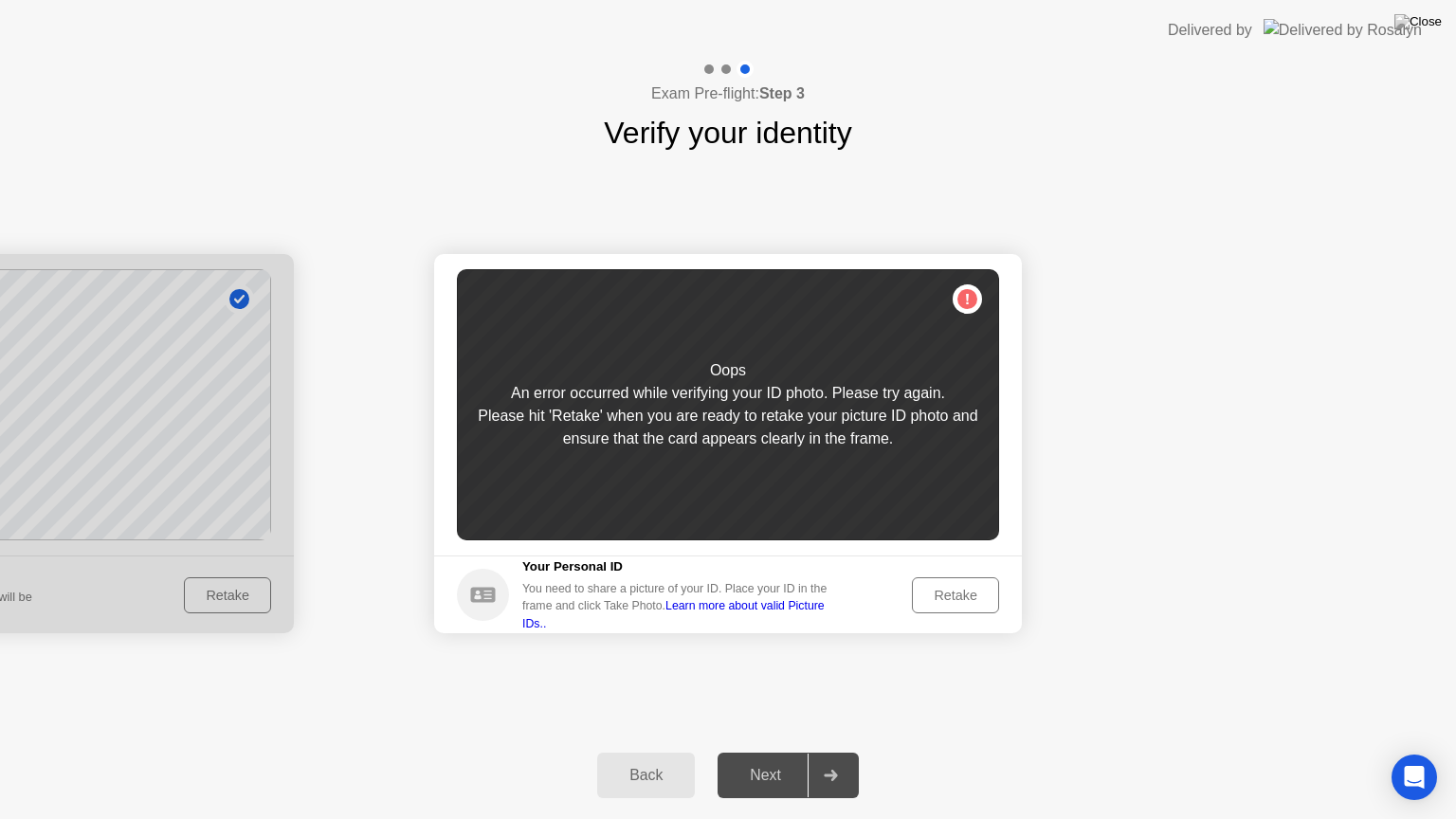
click at [952, 588] on div "Retake" at bounding box center [955, 595] width 74 height 16
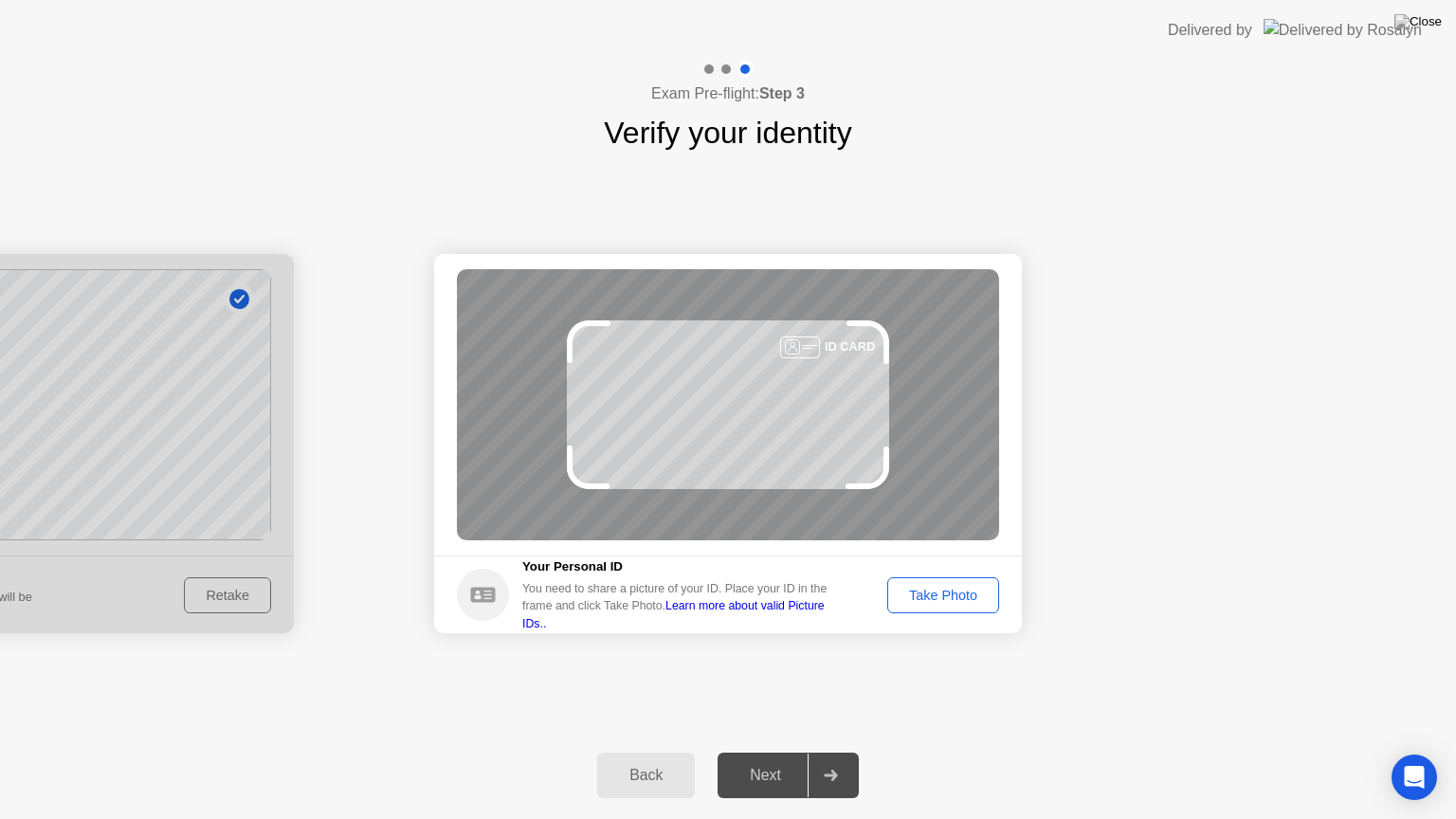
click at [939, 594] on div "Take Photo" at bounding box center [943, 595] width 99 height 16
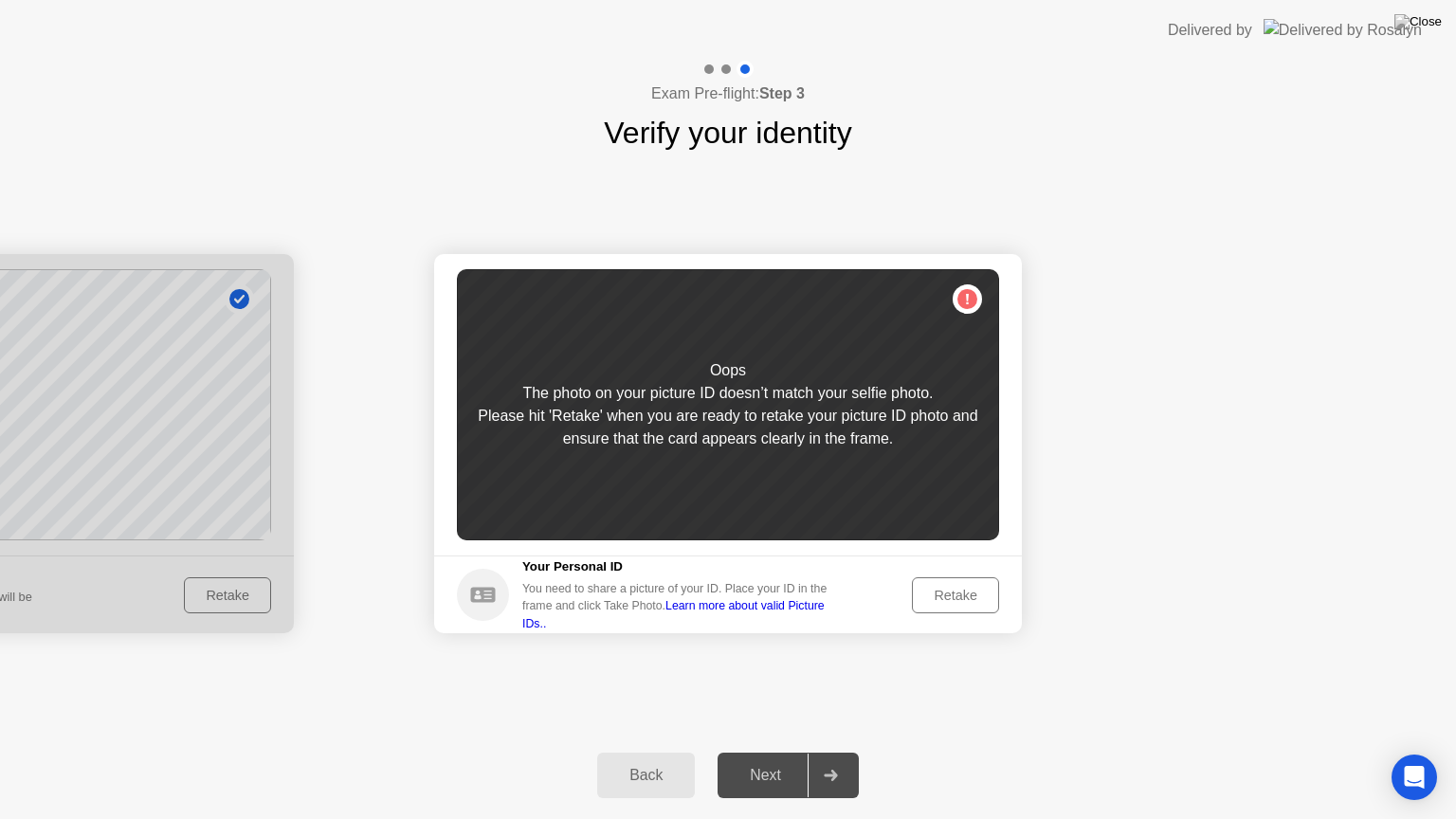
click at [939, 594] on div "Retake" at bounding box center [955, 595] width 74 height 16
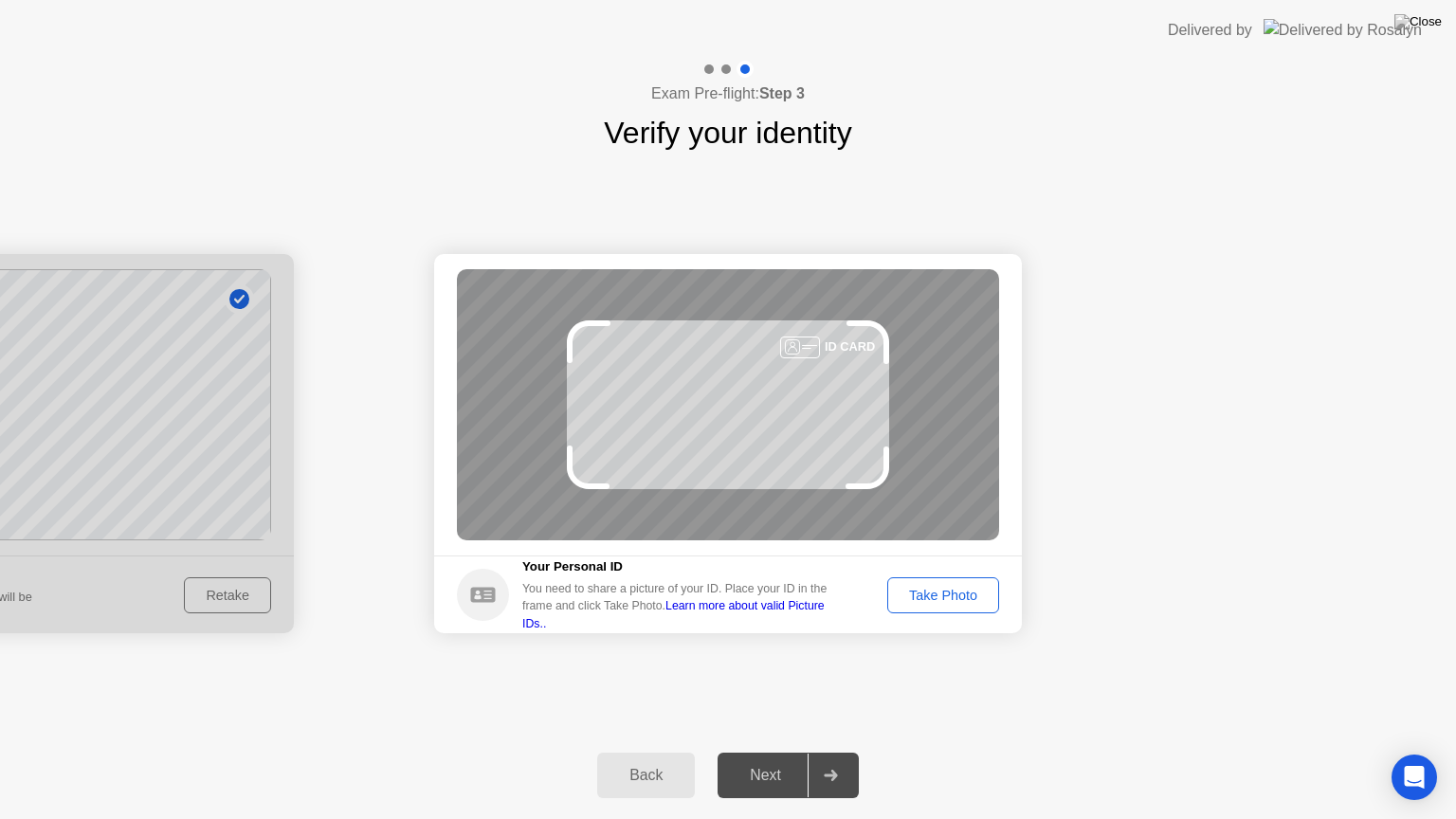
click at [939, 594] on div "Take Photo" at bounding box center [943, 595] width 99 height 16
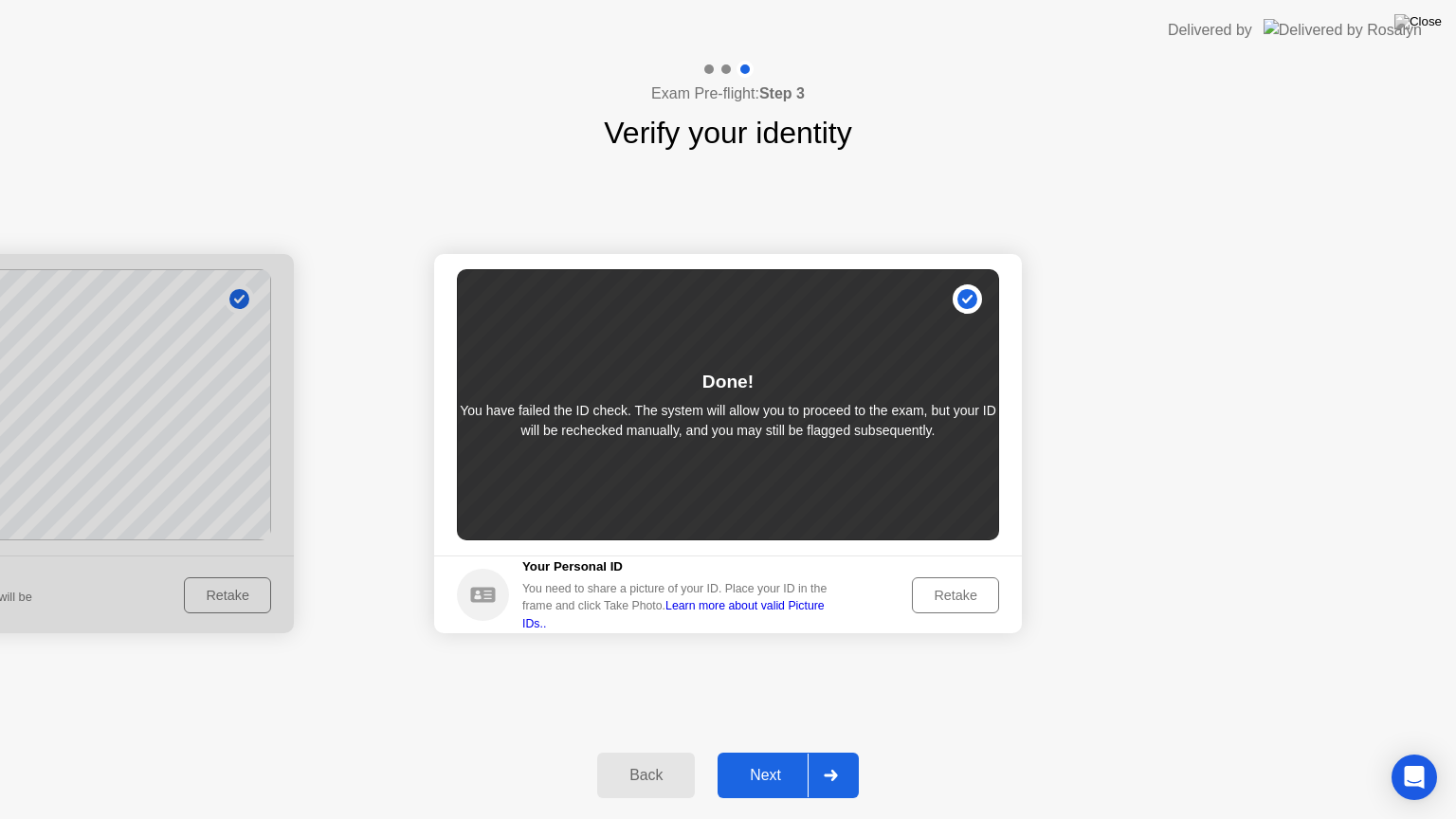
click at [762, 751] on button "Next" at bounding box center [788, 774] width 142 height 46
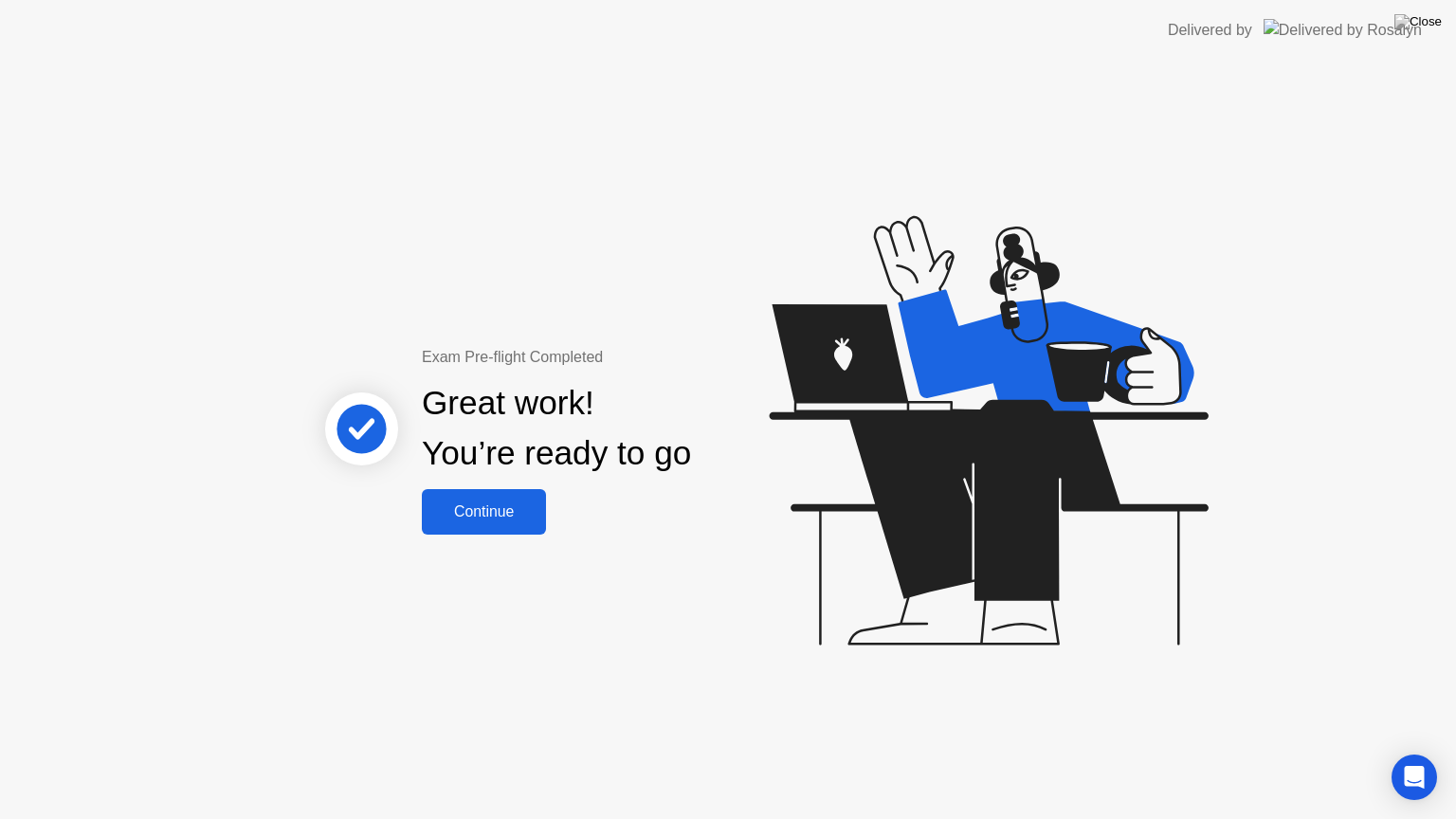
click at [525, 528] on button "Continue" at bounding box center [484, 511] width 124 height 46
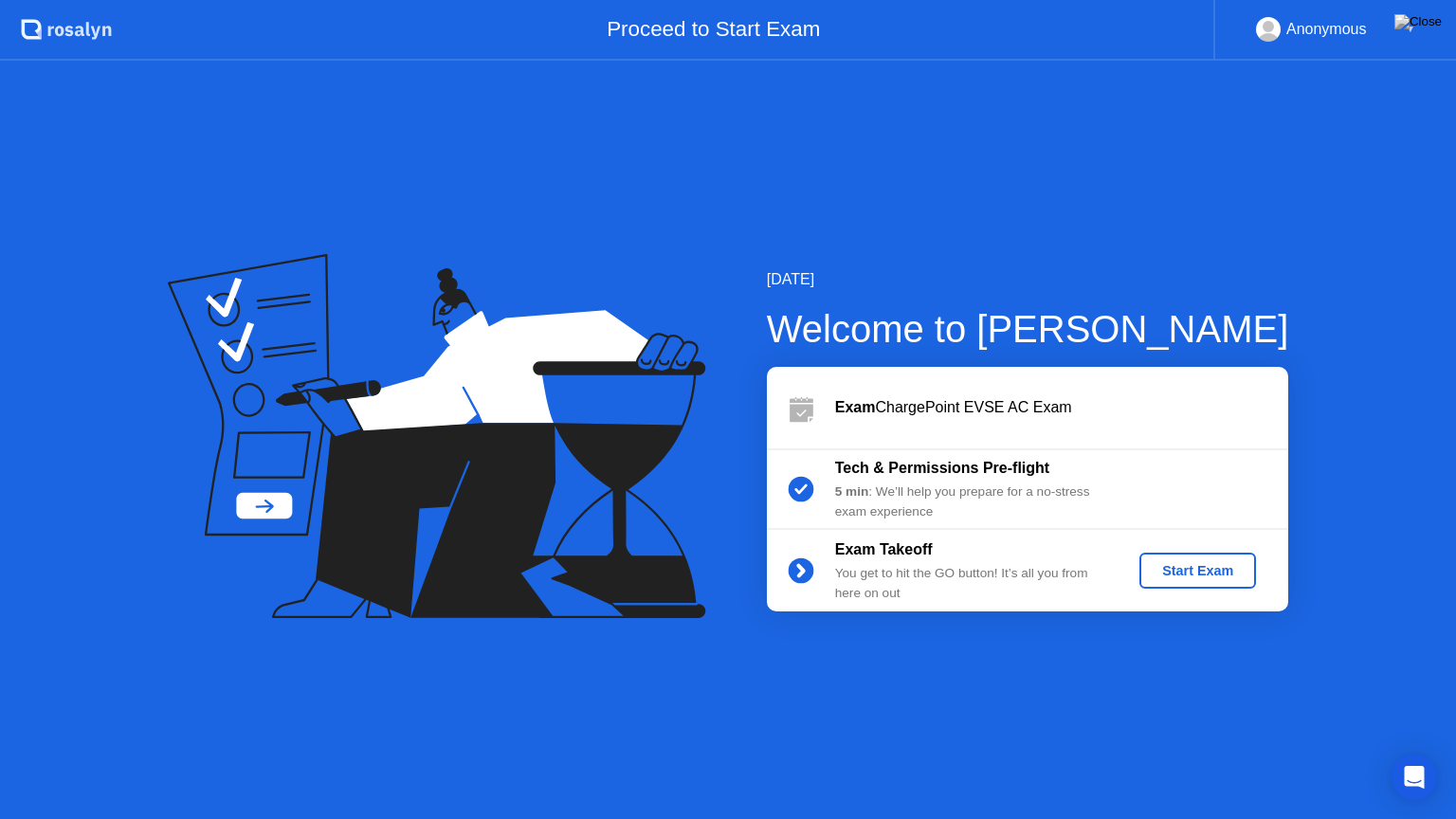
click at [1223, 569] on div "Start Exam" at bounding box center [1197, 571] width 102 height 16
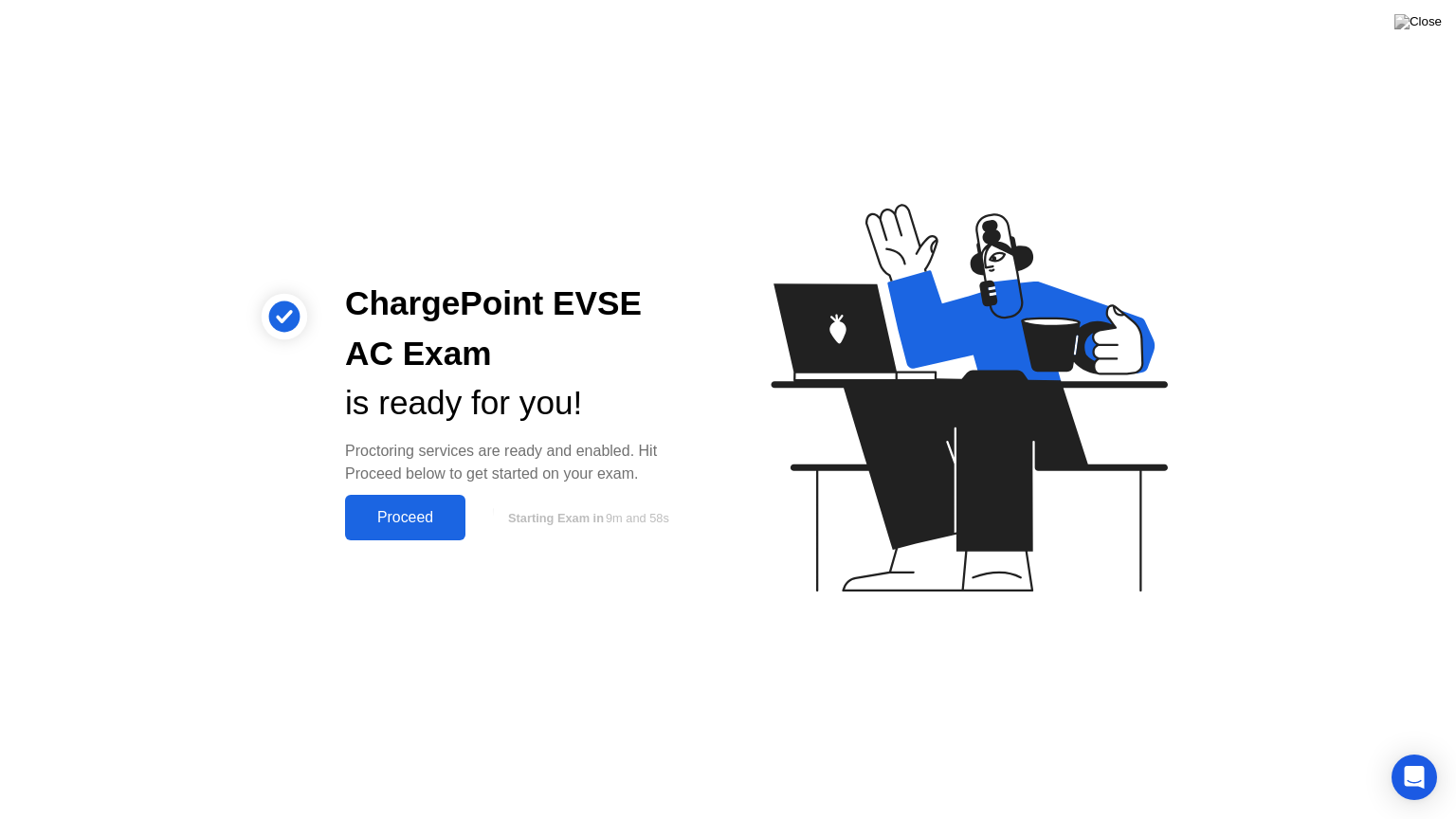
click at [425, 521] on div "Proceed" at bounding box center [405, 518] width 109 height 17
